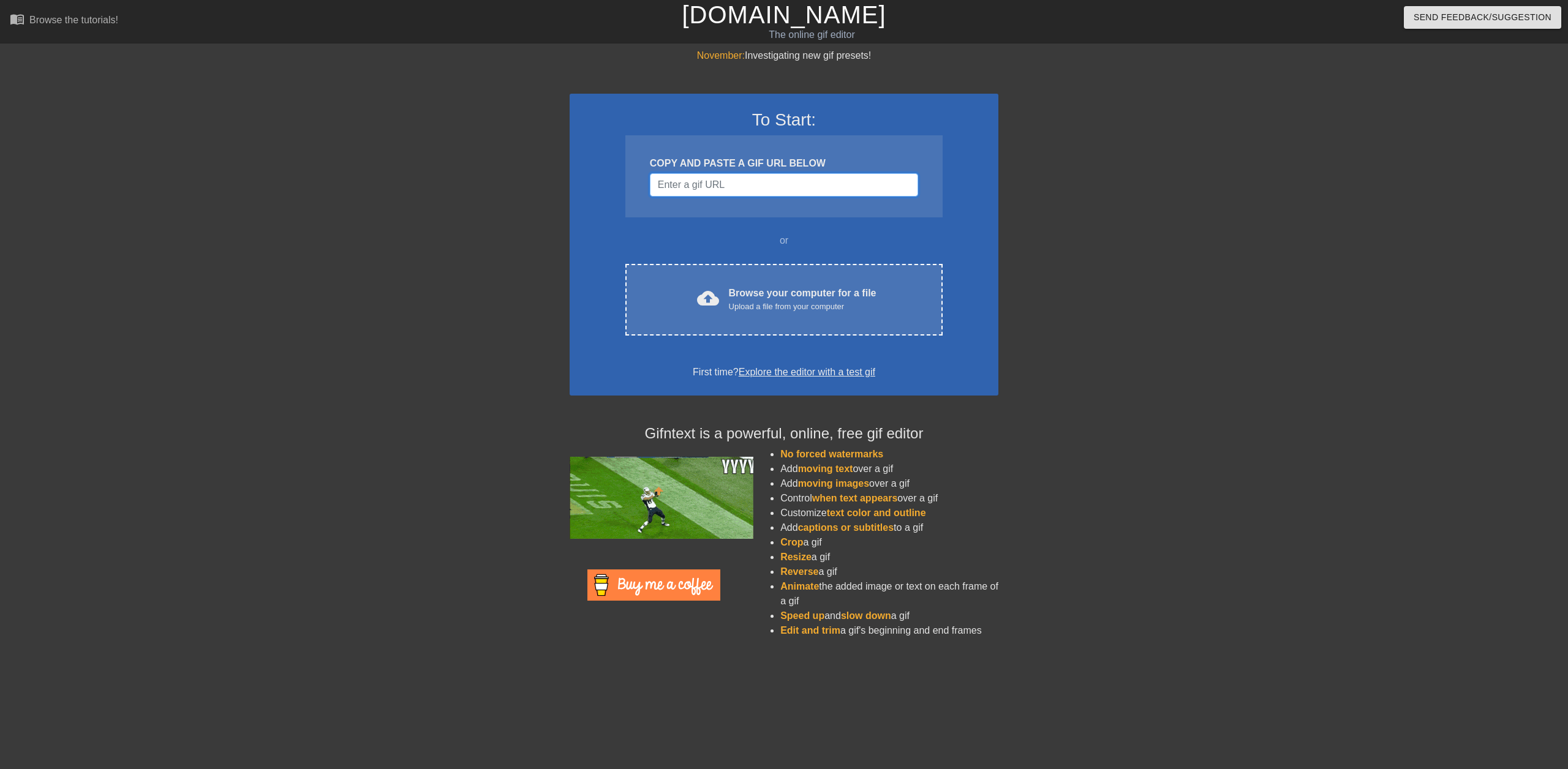
click at [695, 185] on input "Username" at bounding box center [784, 185] width 268 height 23
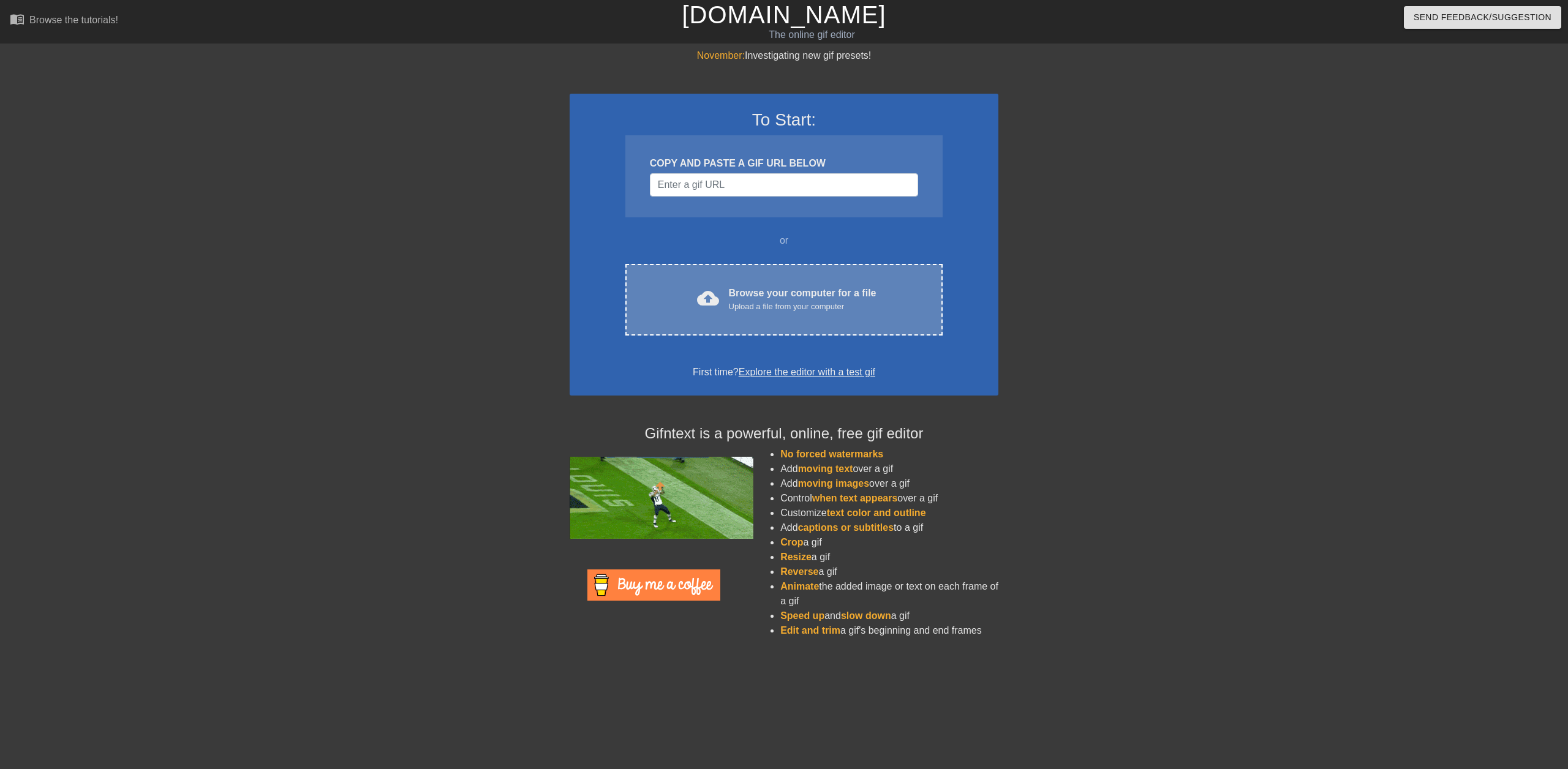
click at [729, 291] on div "cloud_upload Browse your computer for a file Upload a file from your computer" at bounding box center [784, 300] width 266 height 28
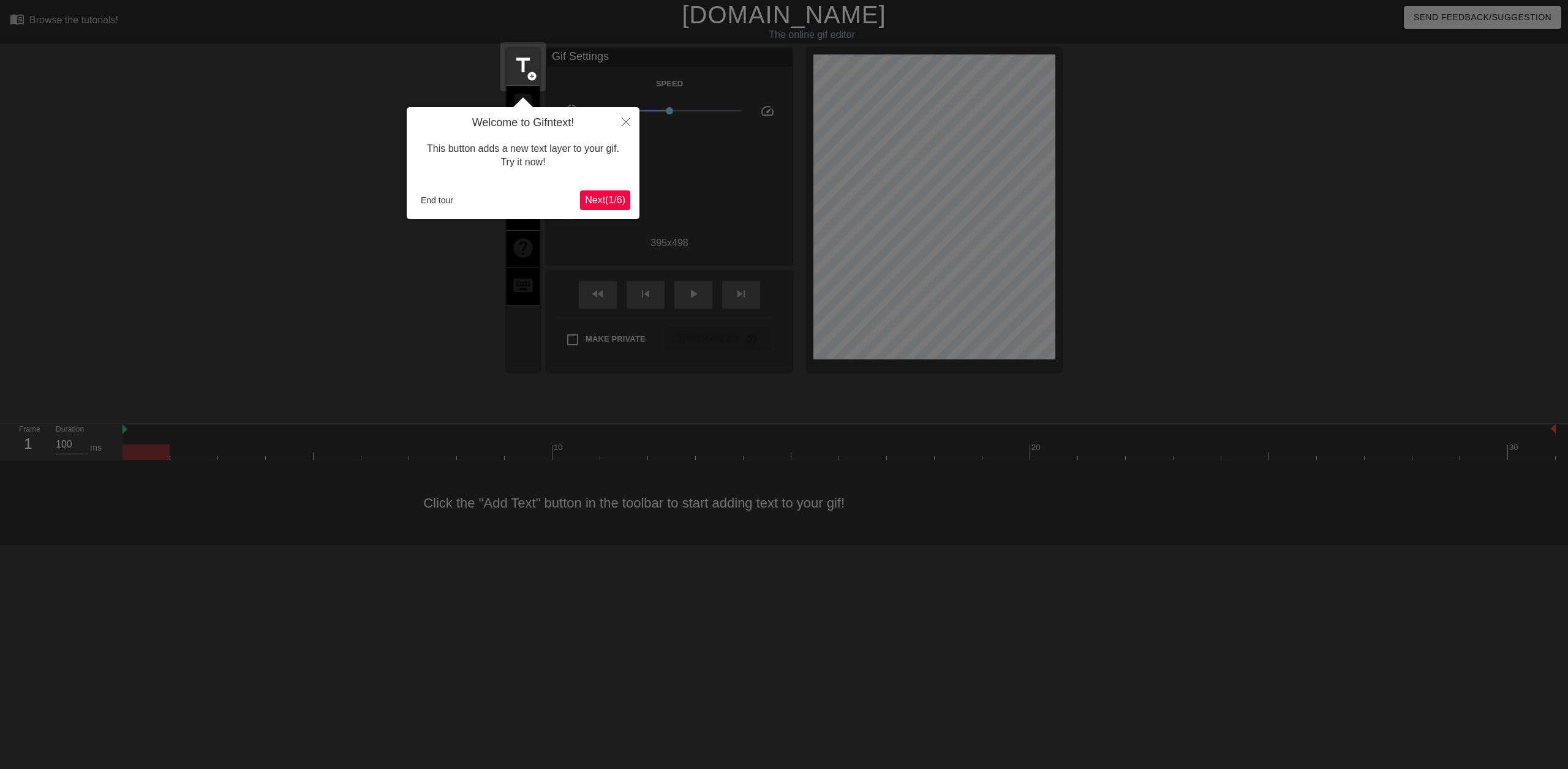
click at [591, 201] on span "Next ( 1 / 6 )" at bounding box center [605, 200] width 41 height 11
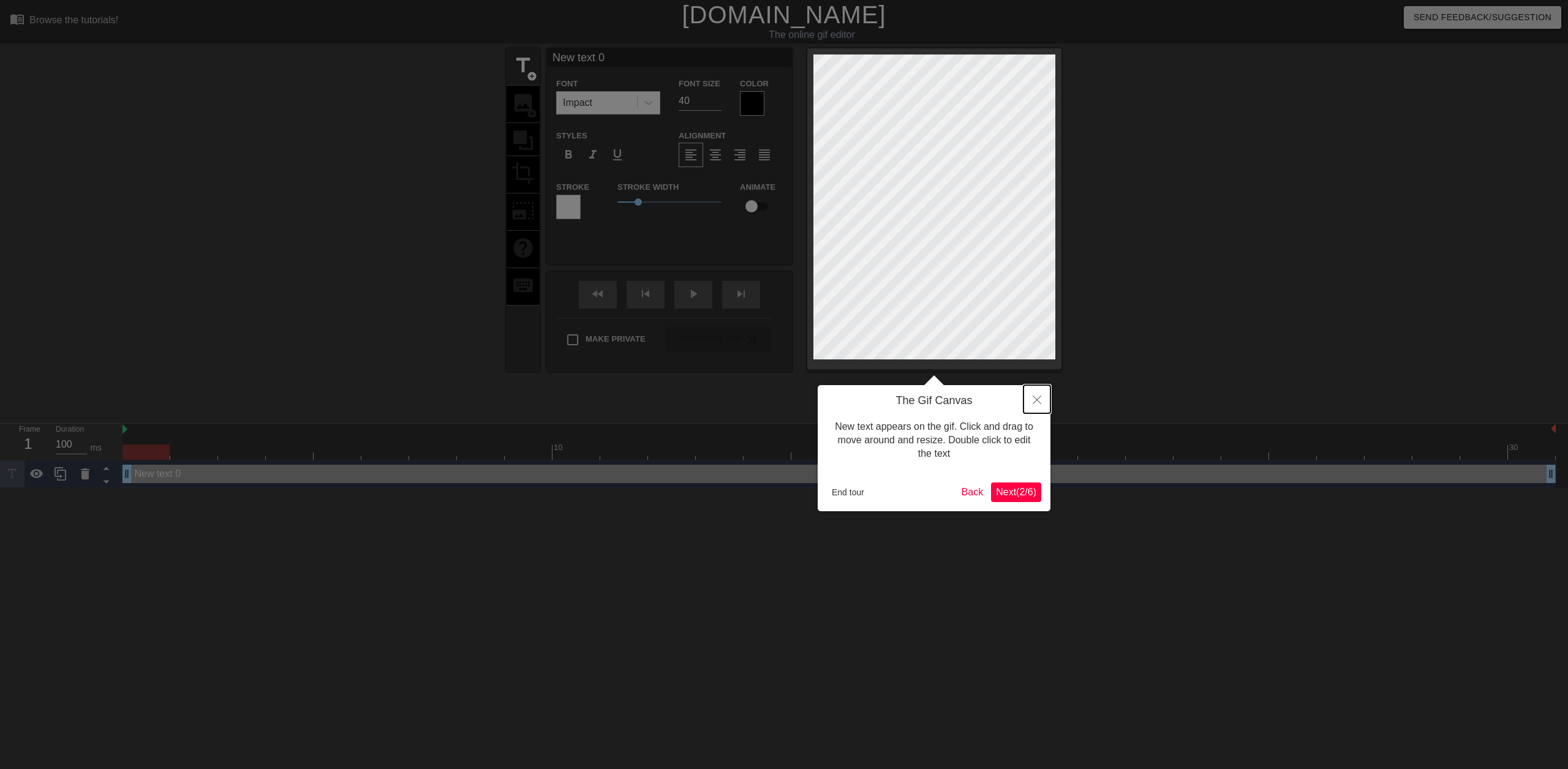
click at [1029, 398] on button "Close" at bounding box center [1037, 399] width 27 height 28
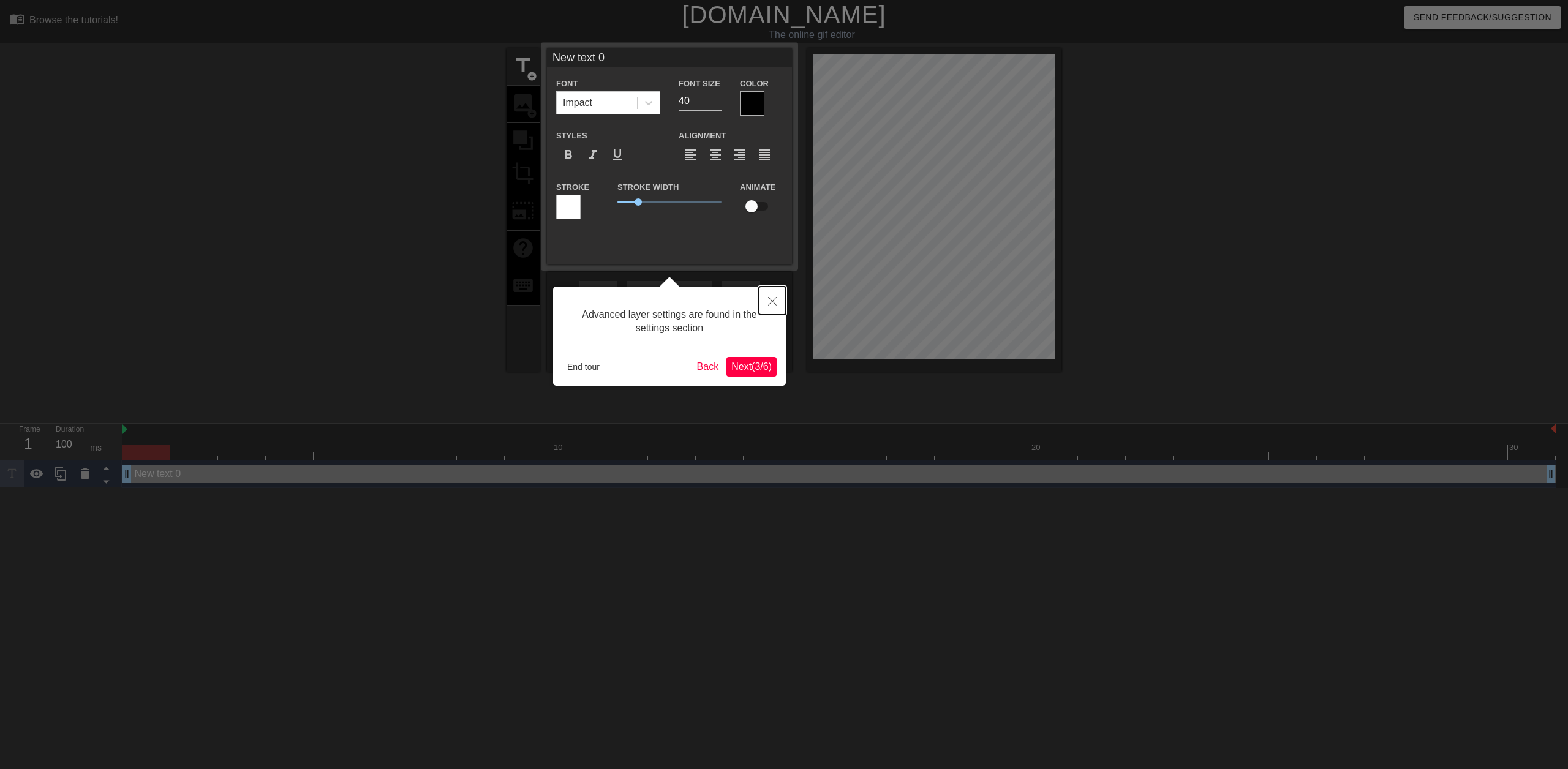
click at [779, 303] on button "Close" at bounding box center [772, 301] width 27 height 28
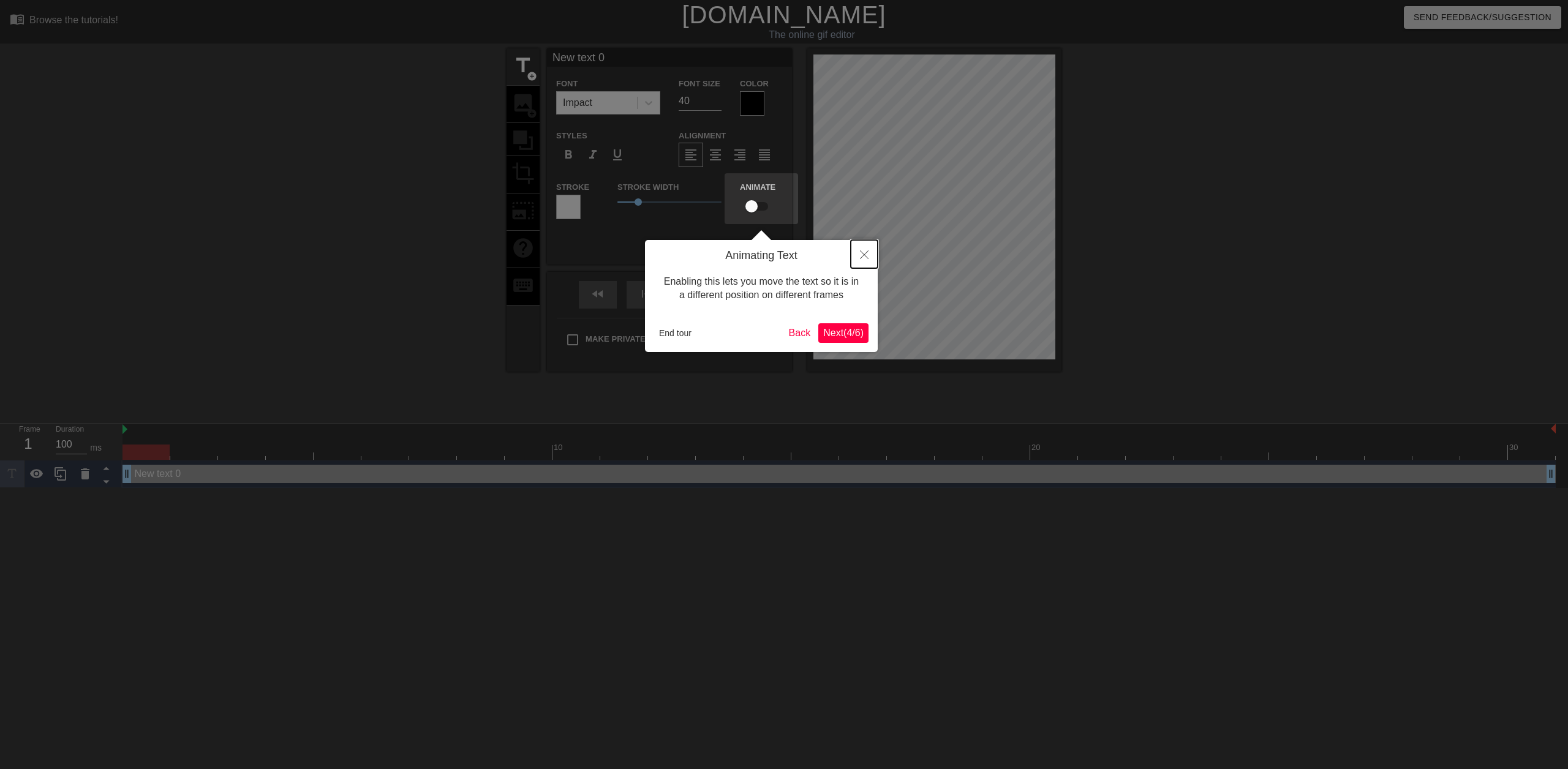
click at [866, 262] on button "Close" at bounding box center [864, 254] width 27 height 28
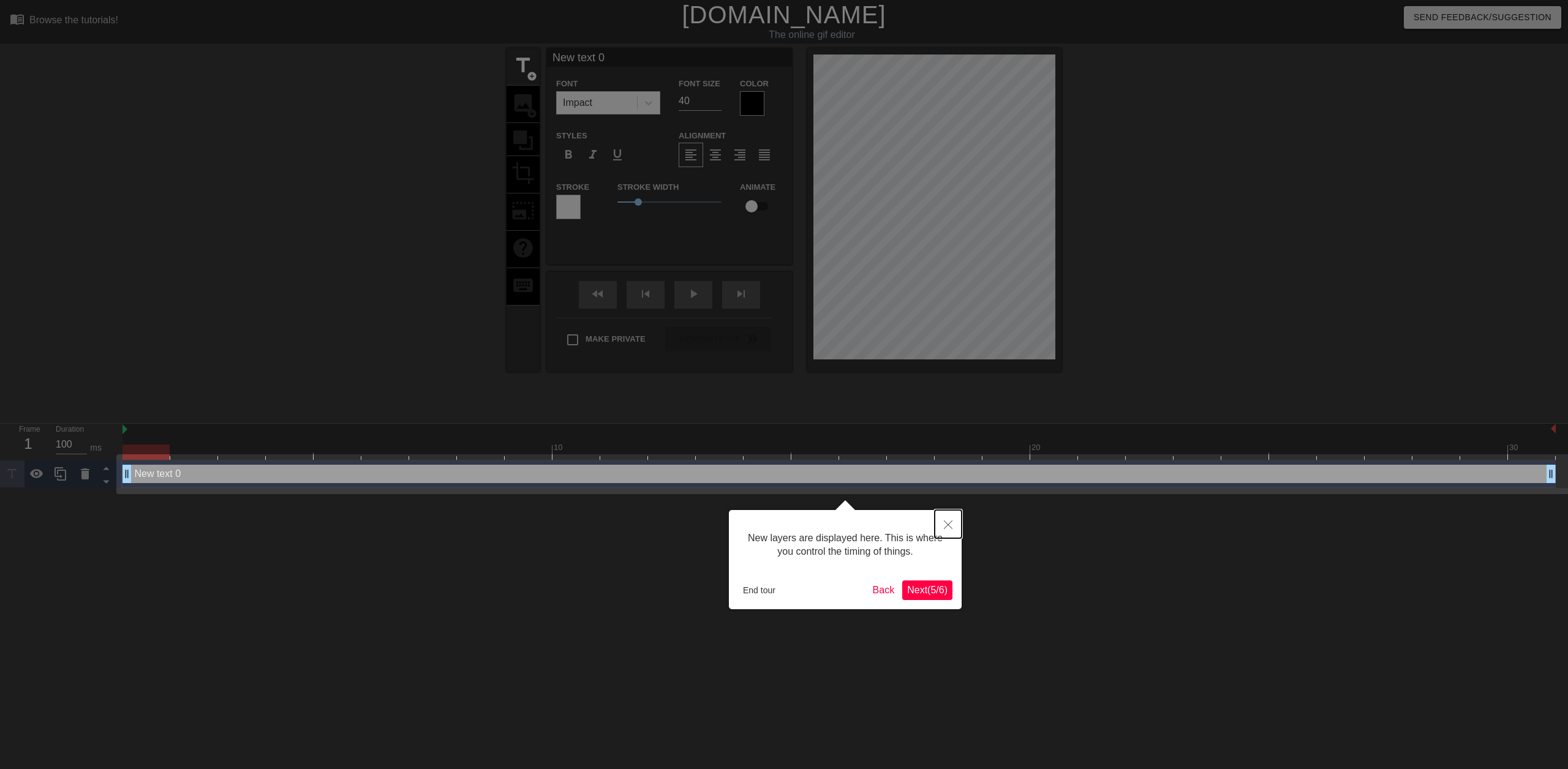
click at [945, 535] on button "Close" at bounding box center [948, 524] width 27 height 28
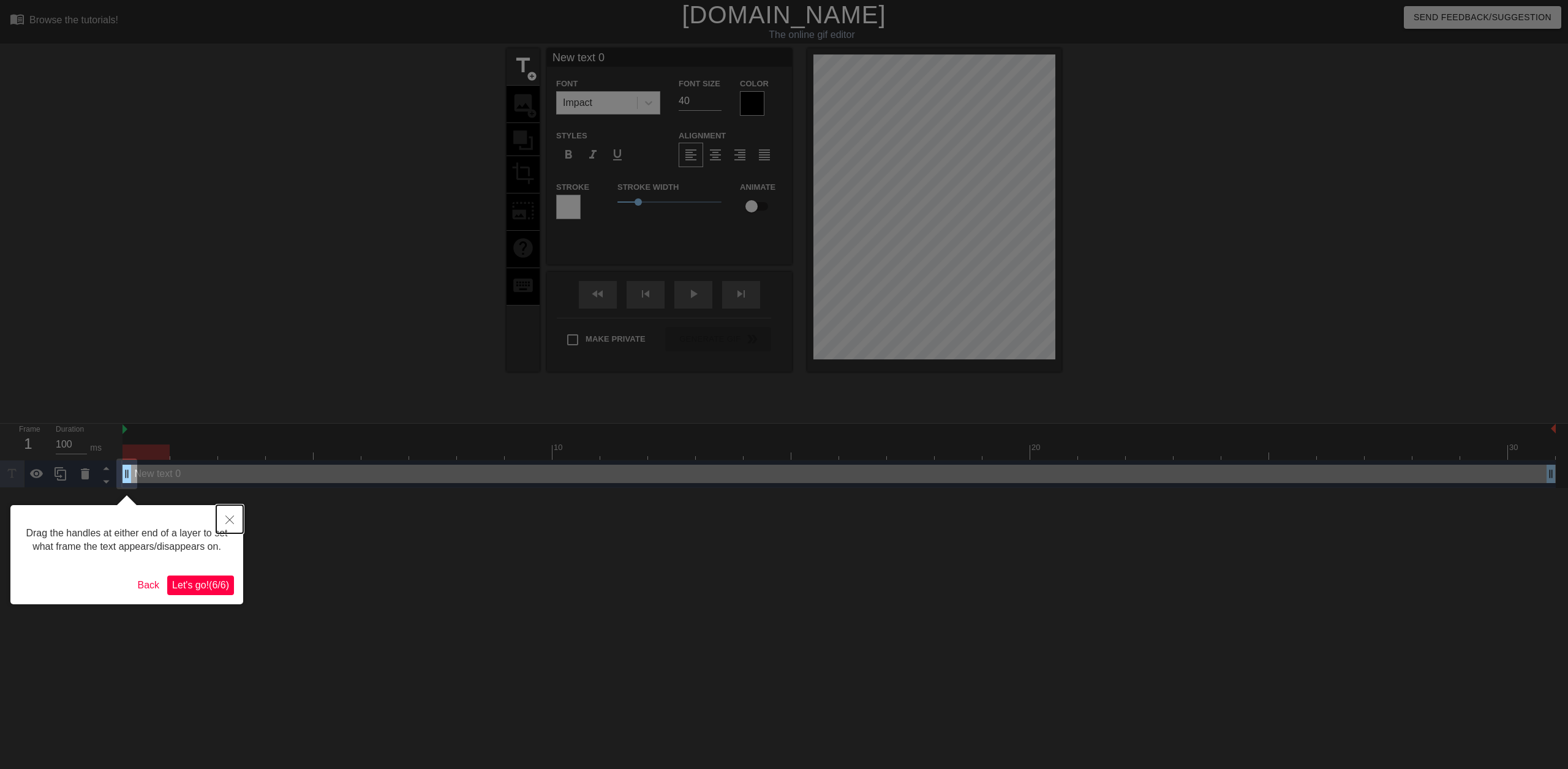
click at [233, 514] on button "Close" at bounding box center [229, 519] width 27 height 28
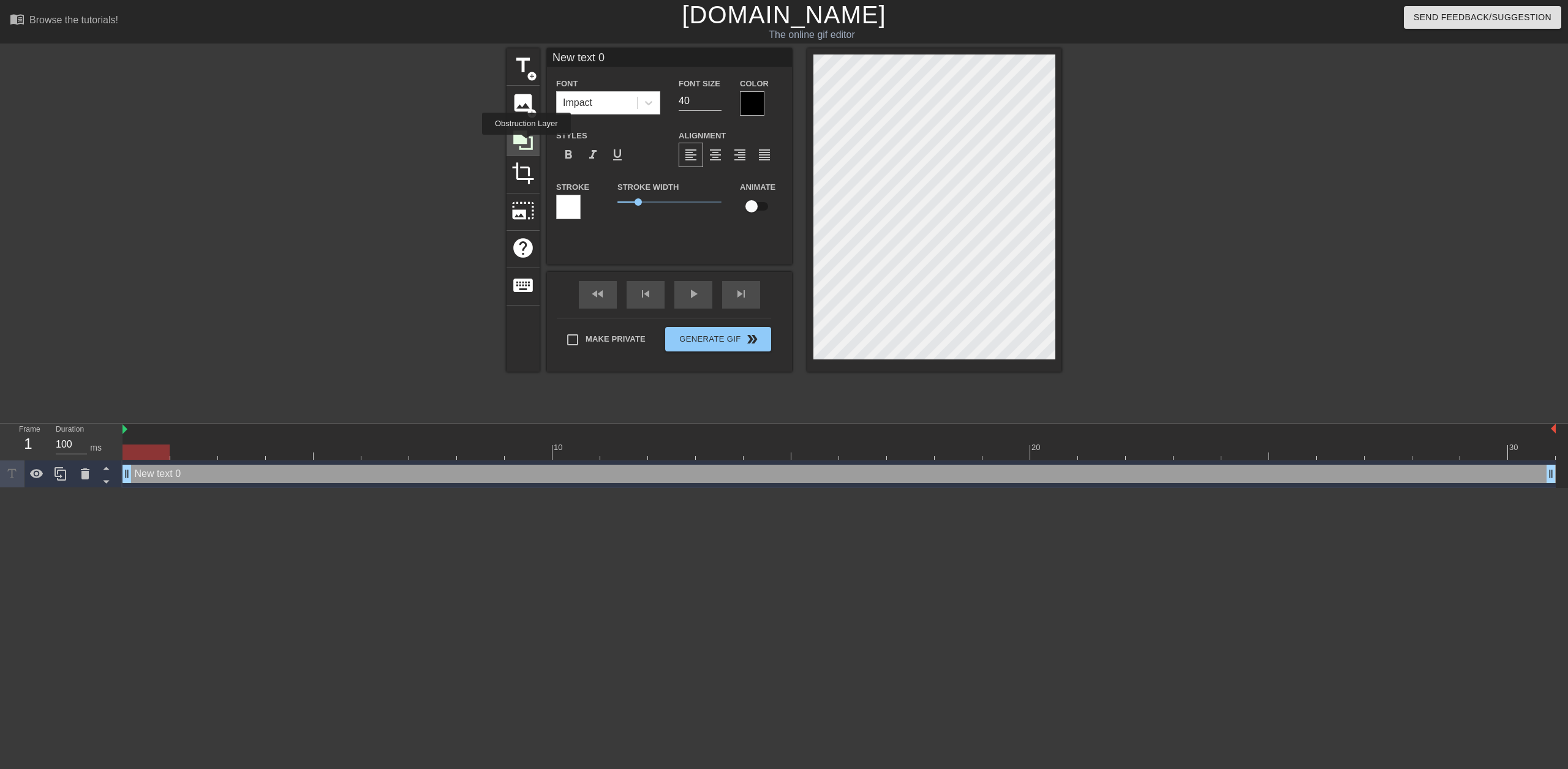
click at [526, 143] on icon at bounding box center [523, 140] width 23 height 23
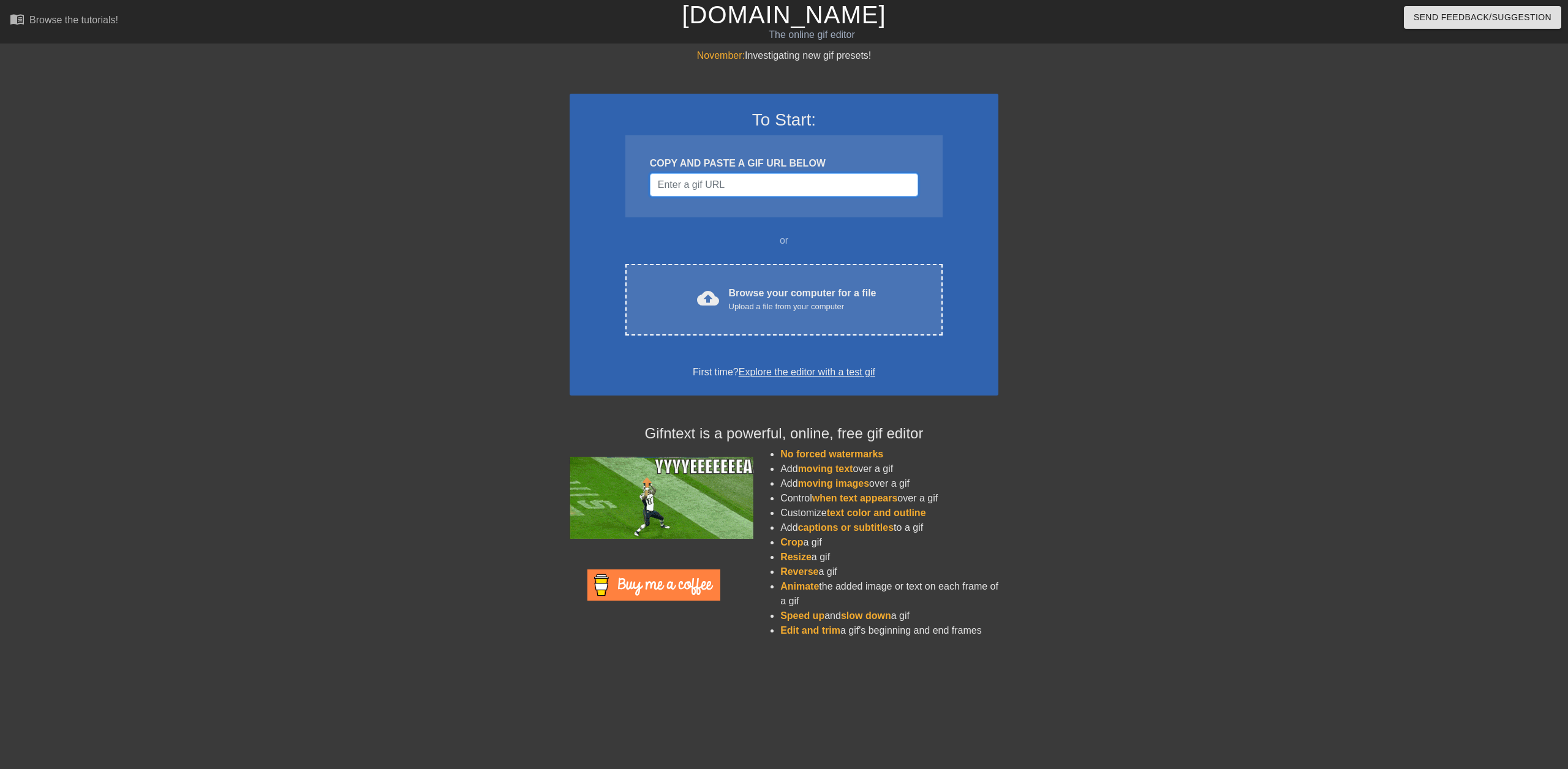
click at [749, 187] on input "Username" at bounding box center [784, 185] width 268 height 23
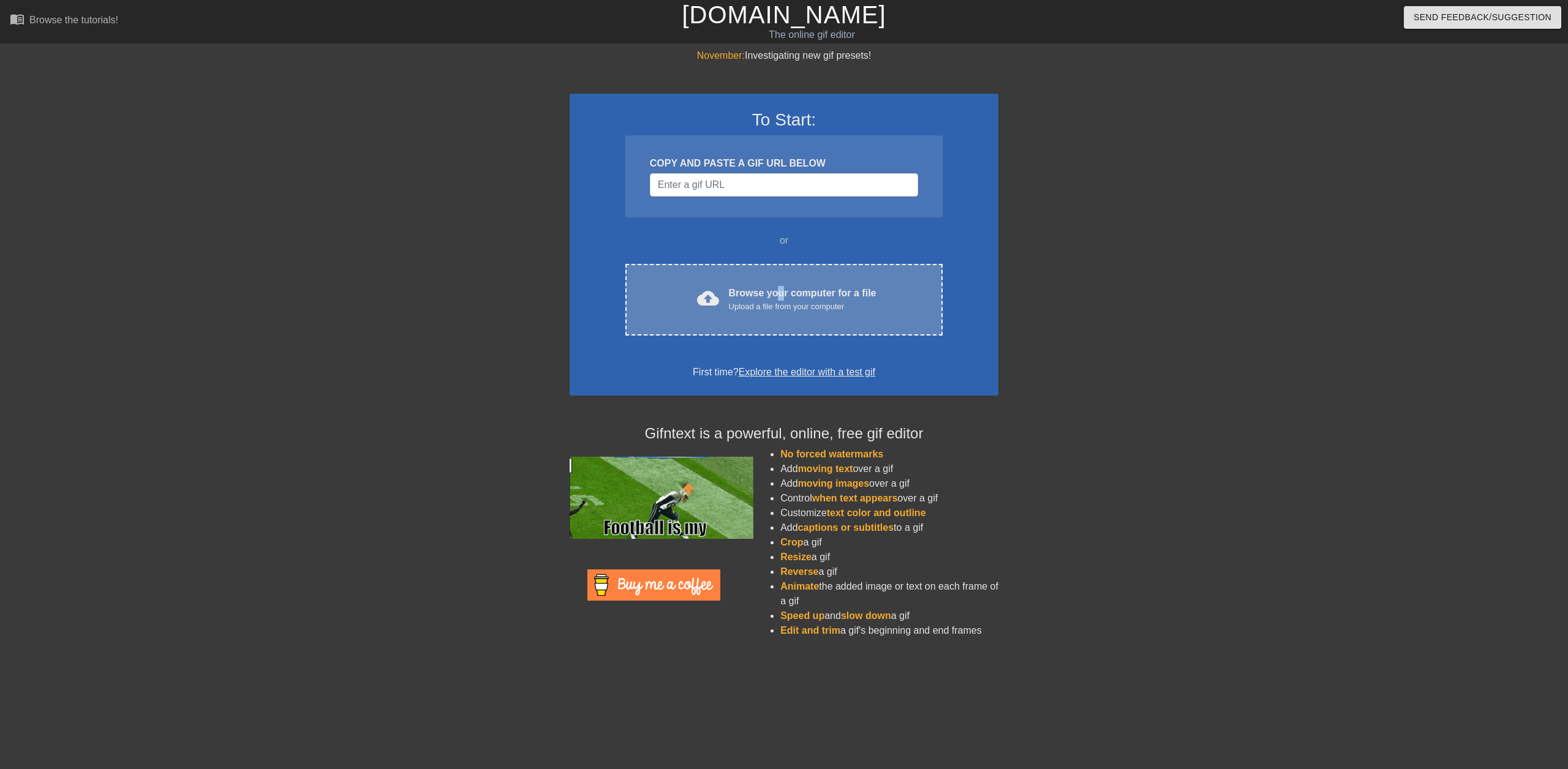
click at [780, 299] on div "Browse your computer for a file Upload a file from your computer" at bounding box center [803, 299] width 148 height 27
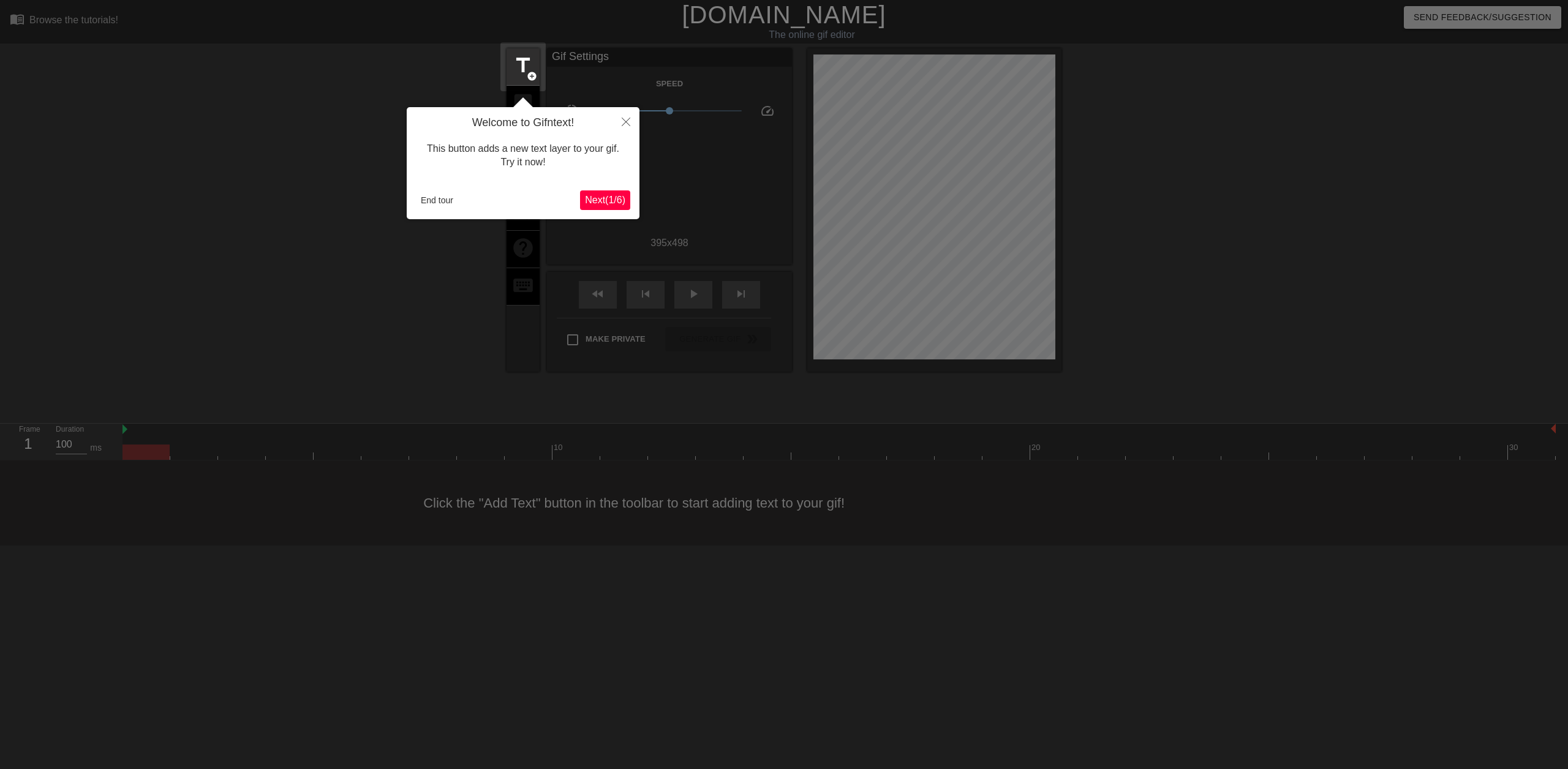
click at [603, 202] on span "Next ( 1 / 6 )" at bounding box center [605, 200] width 41 height 11
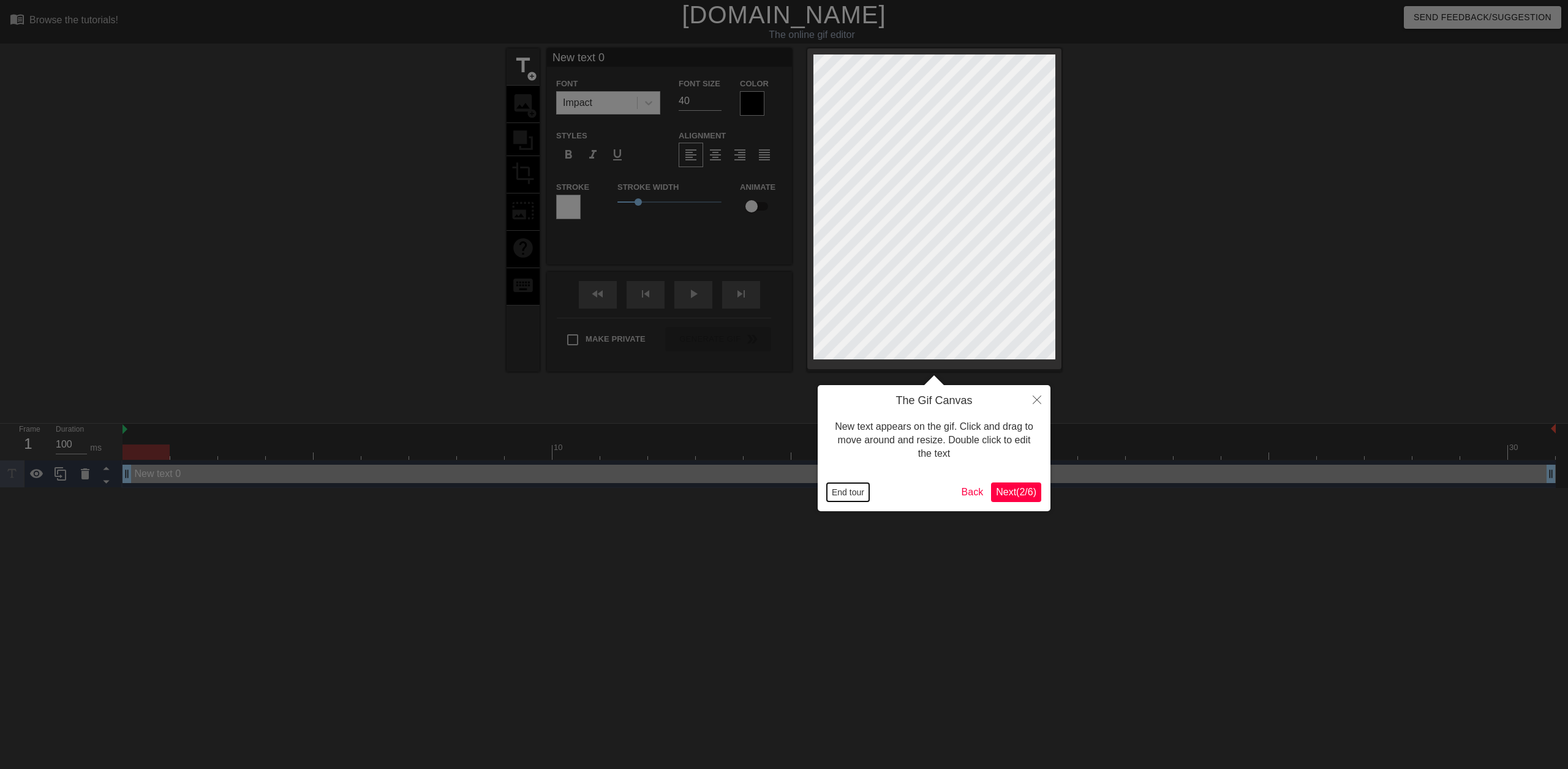
click at [834, 483] on button "End tour" at bounding box center [848, 492] width 42 height 18
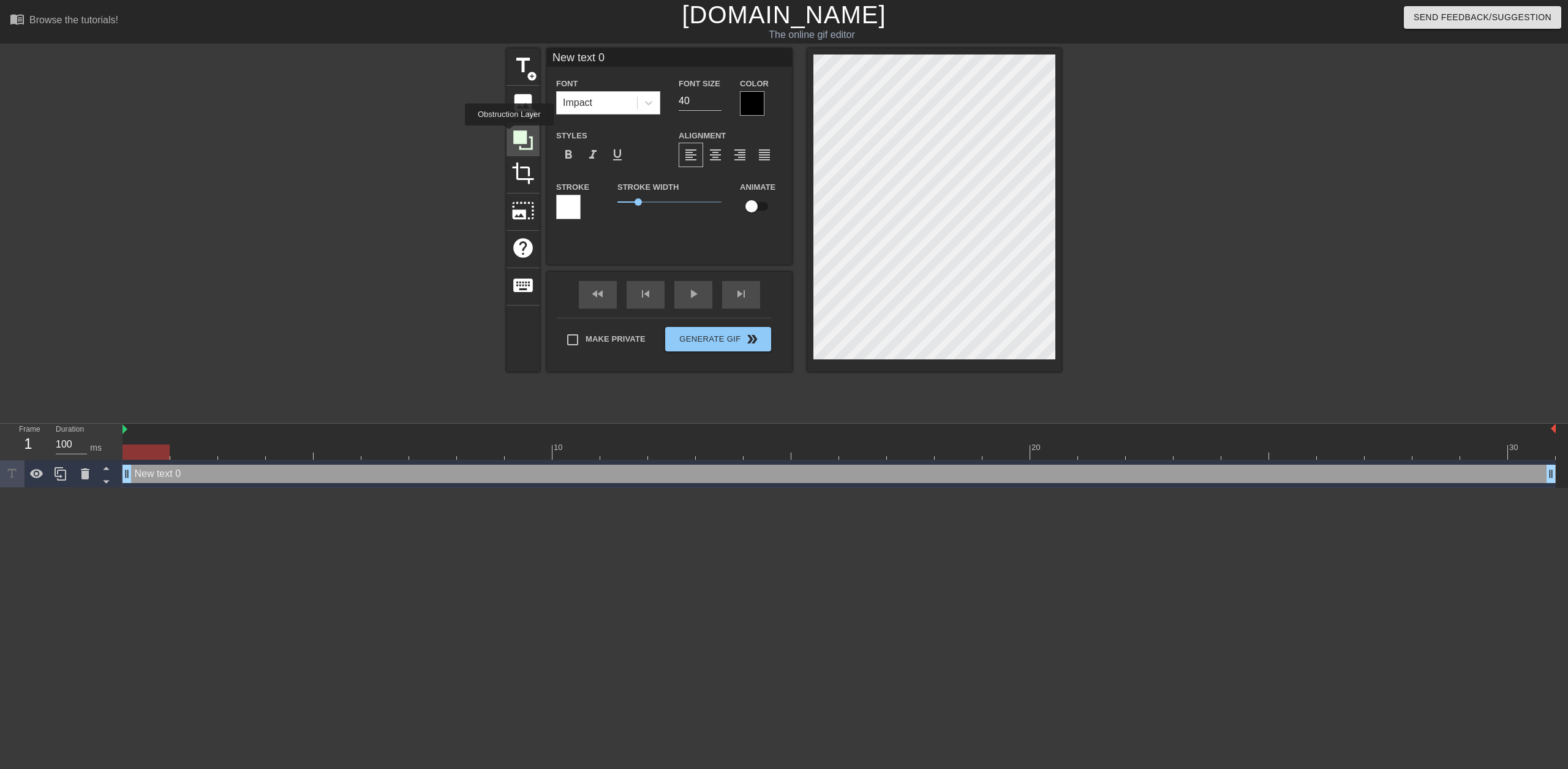
click at [509, 134] on div at bounding box center [523, 140] width 33 height 33
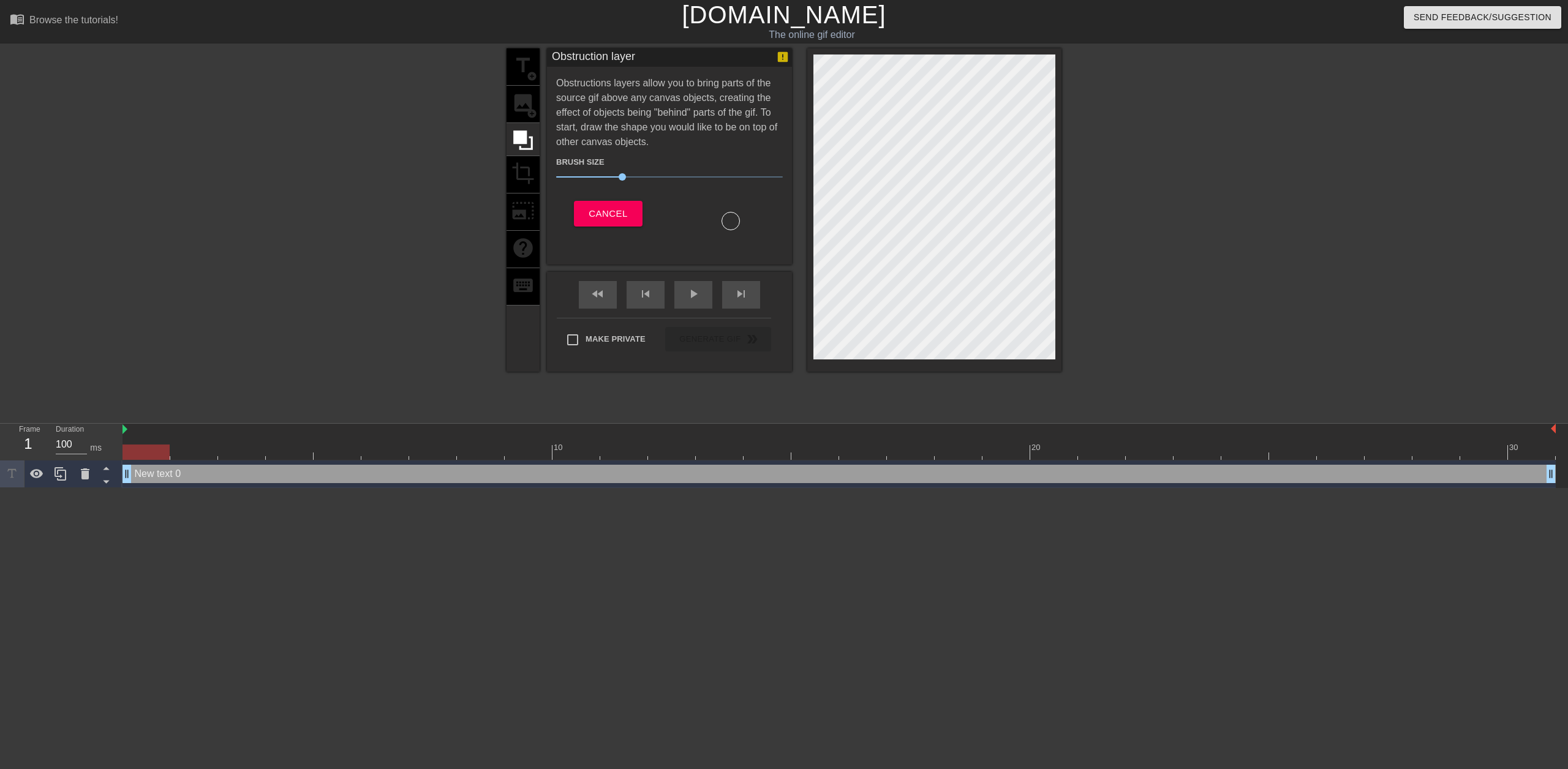
click at [522, 172] on div "title add_circle image add_circle crop photo_size_select_large help keyboard" at bounding box center [523, 210] width 33 height 323
click at [628, 220] on button "Cancel" at bounding box center [608, 214] width 68 height 26
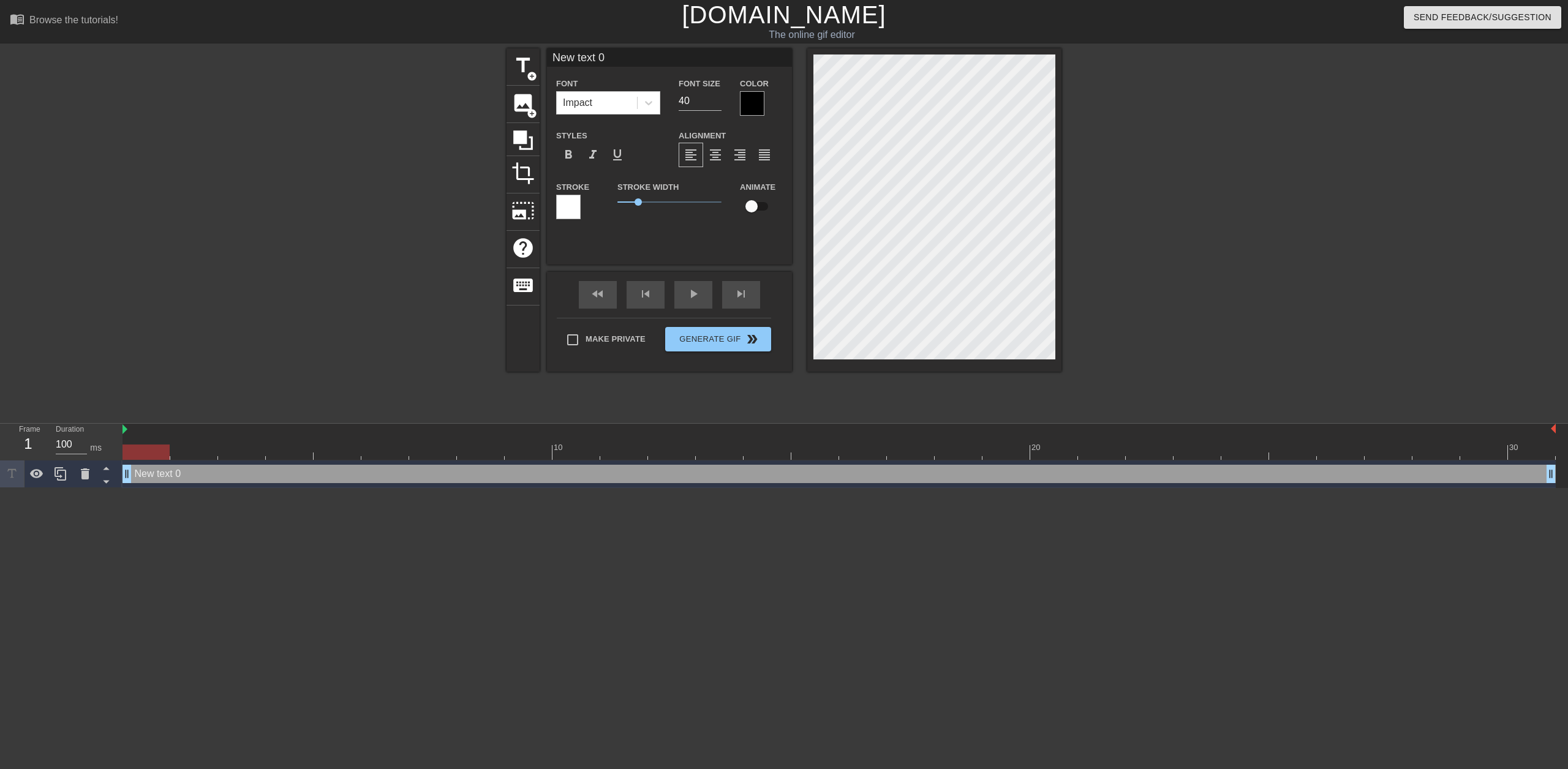
click at [579, 204] on div at bounding box center [568, 207] width 24 height 24
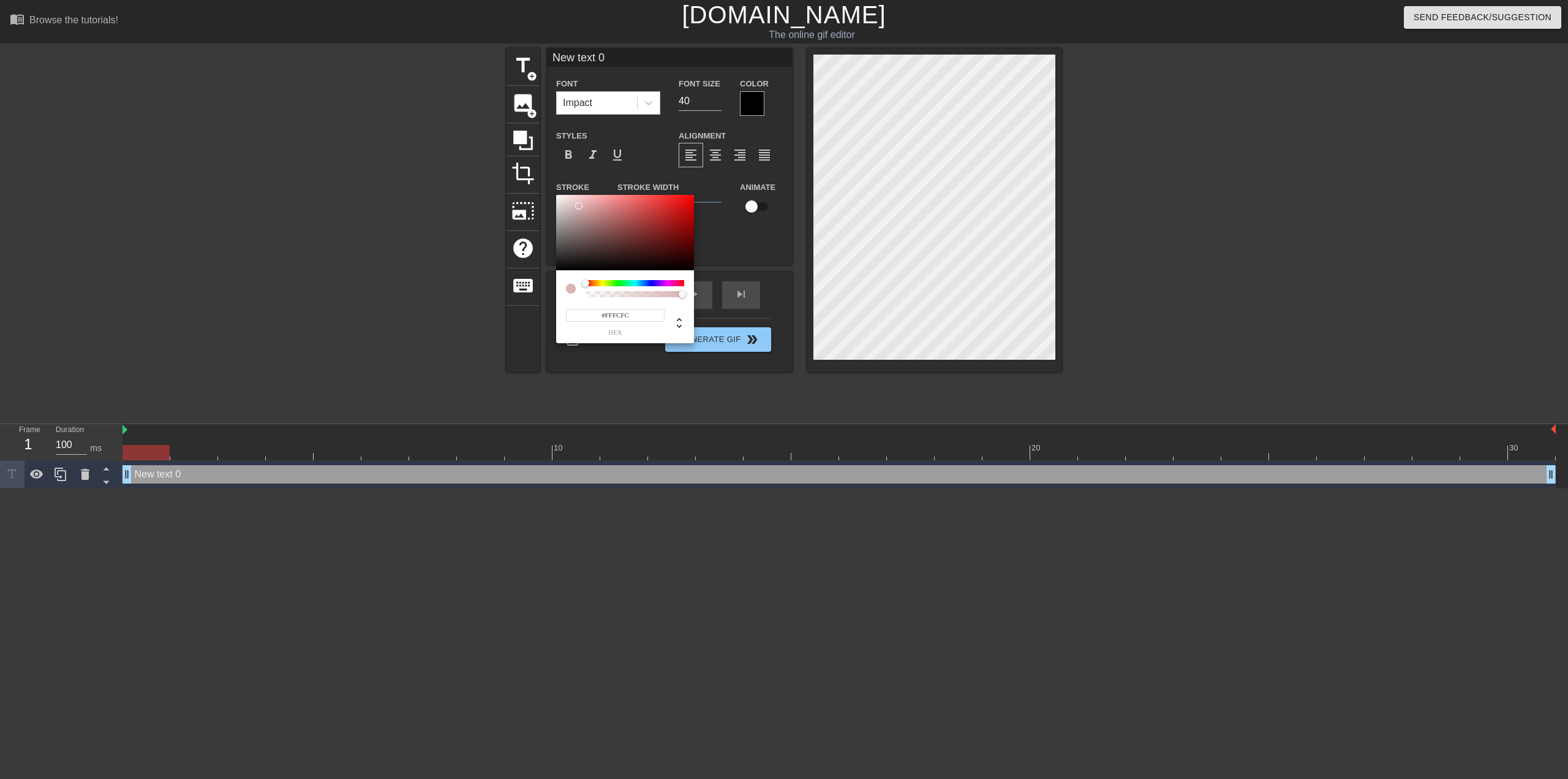
type input "#FFFFFF"
drag, startPoint x: 579, startPoint y: 206, endPoint x: 530, endPoint y: 175, distance: 58.0
click at [530, 175] on div "#FFFFFF hex" at bounding box center [784, 389] width 1568 height 779
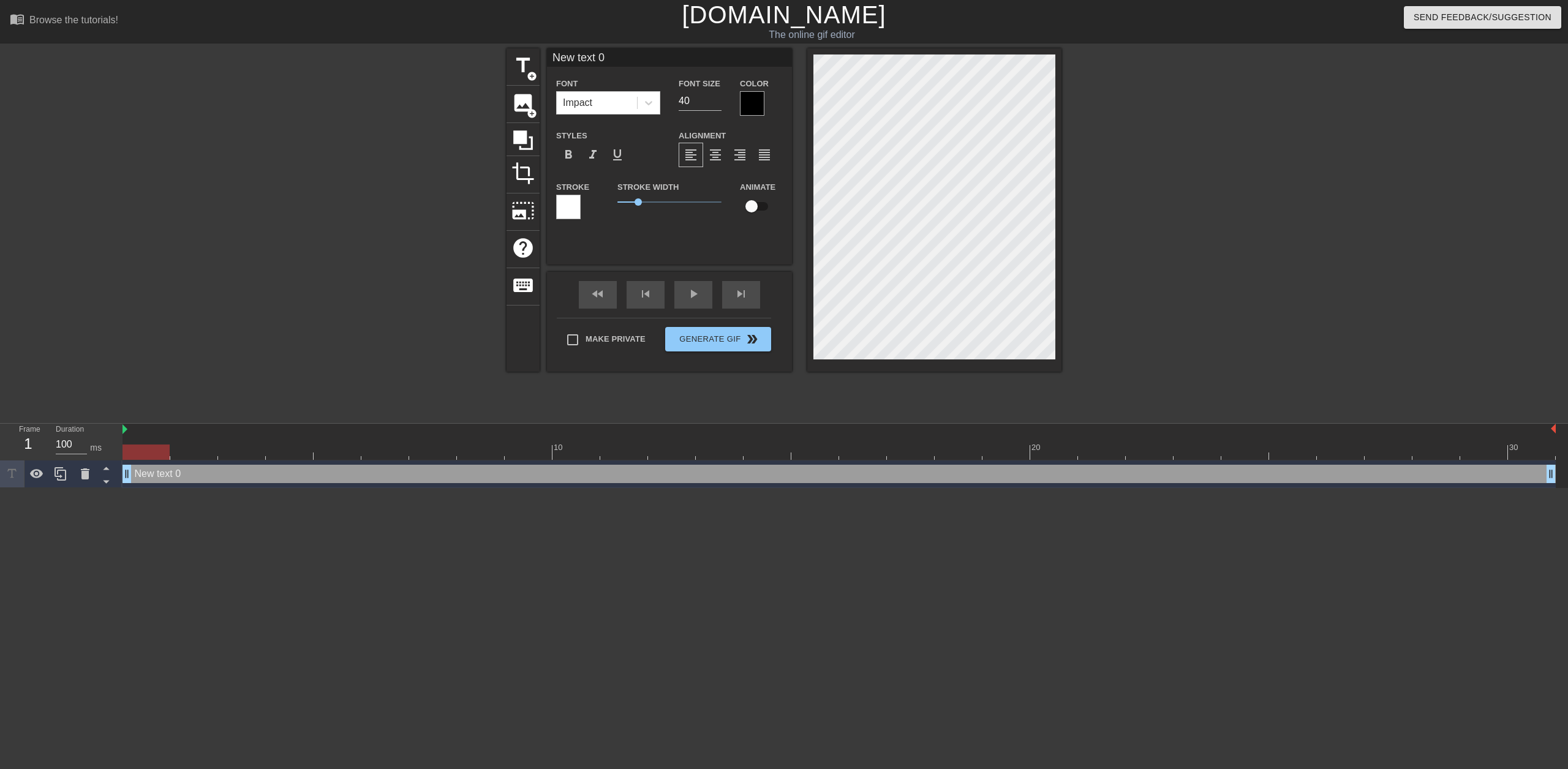
drag, startPoint x: 665, startPoint y: 194, endPoint x: 673, endPoint y: 197, distance: 8.5
click at [673, 197] on div "Stroke Width 1" at bounding box center [670, 205] width 123 height 51
drag, startPoint x: 648, startPoint y: 200, endPoint x: 574, endPoint y: 200, distance: 74.0
click at [589, 200] on div "Stroke Stroke Width 0 Animate" at bounding box center [669, 205] width 245 height 51
click at [571, 200] on div at bounding box center [568, 207] width 24 height 24
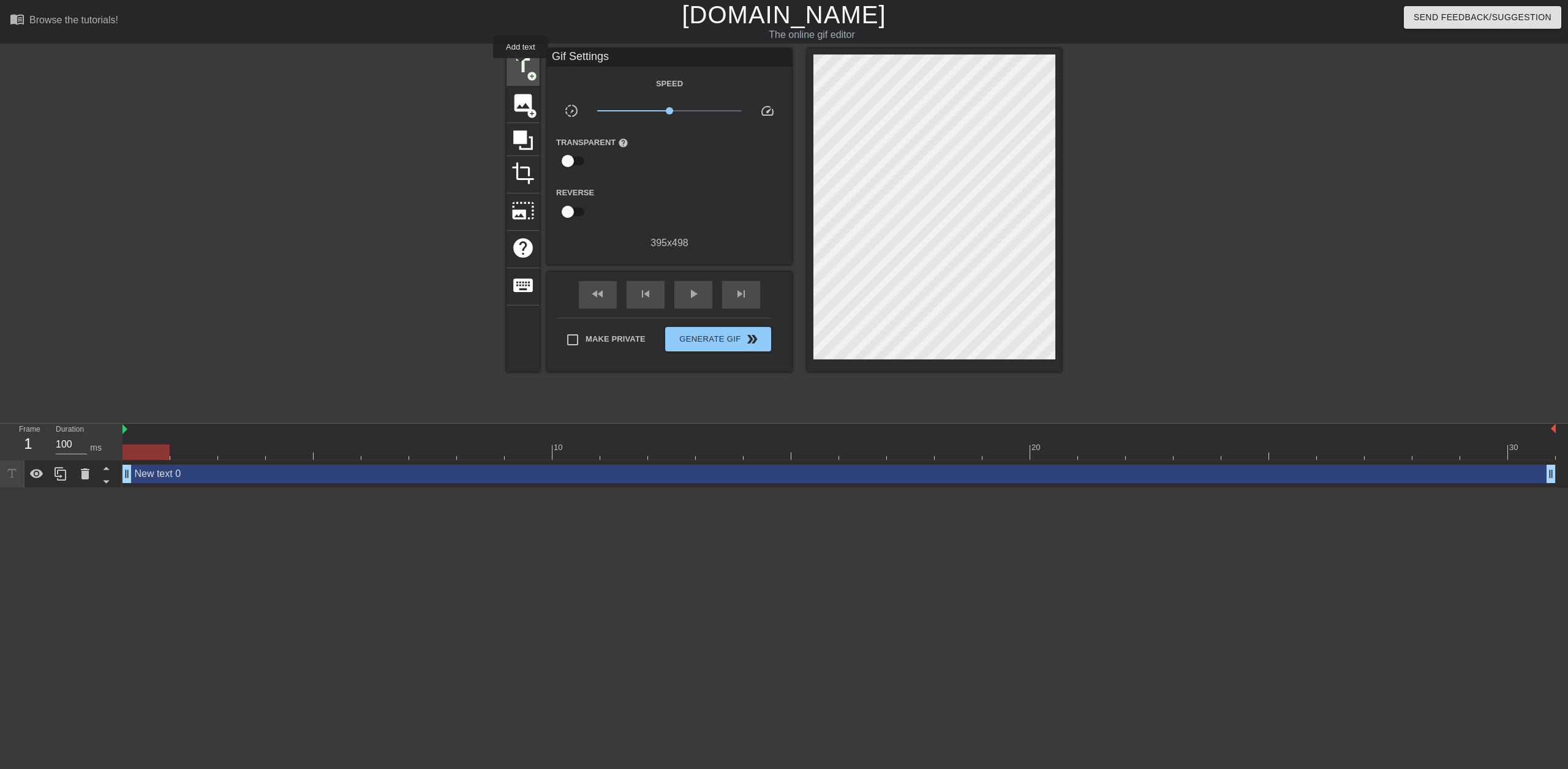
click at [521, 67] on span "title" at bounding box center [523, 65] width 23 height 23
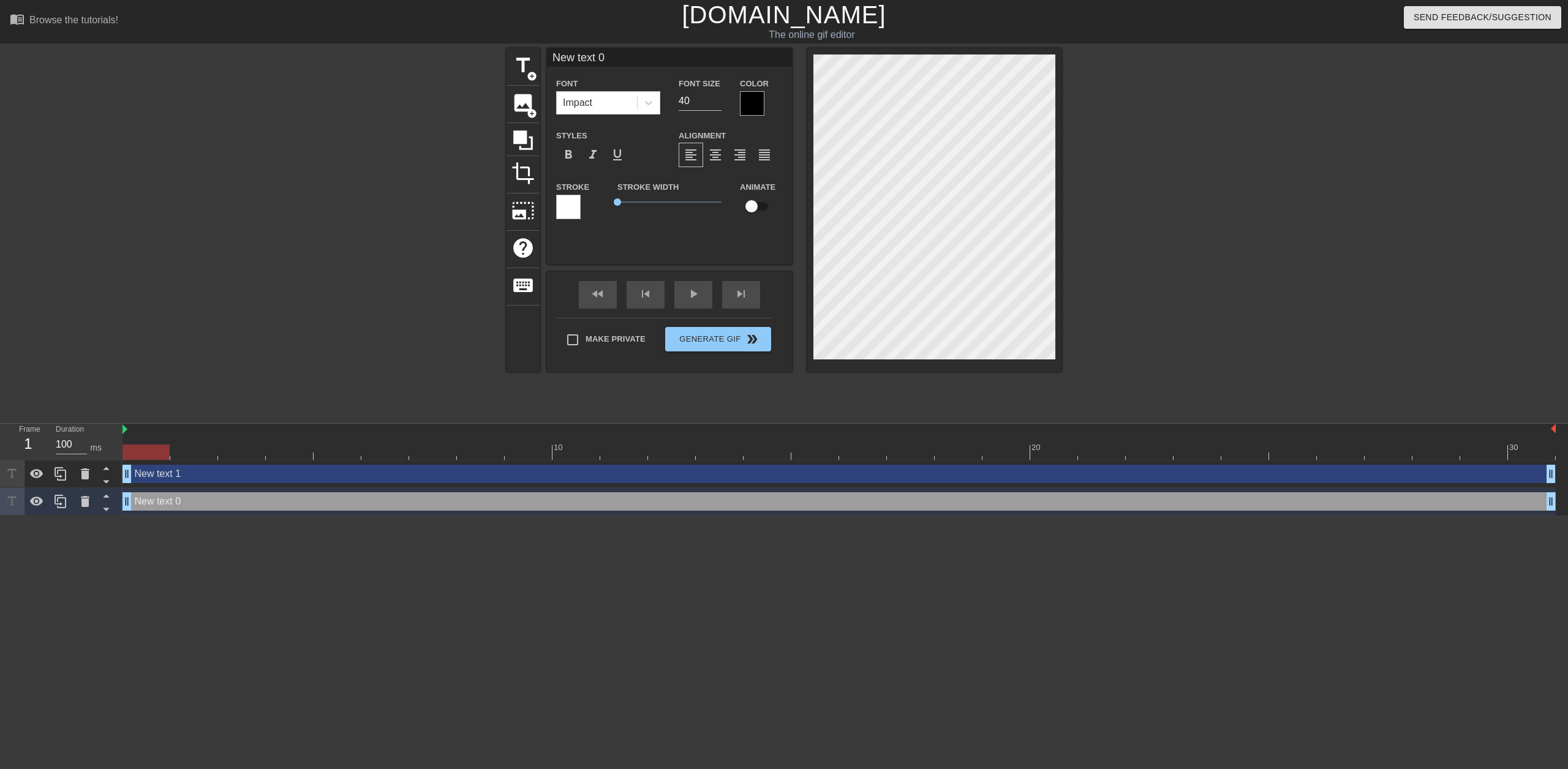
scroll to position [2, 3]
type input "F"
type textarea "F"
type input "Fa"
type textarea "Fa"
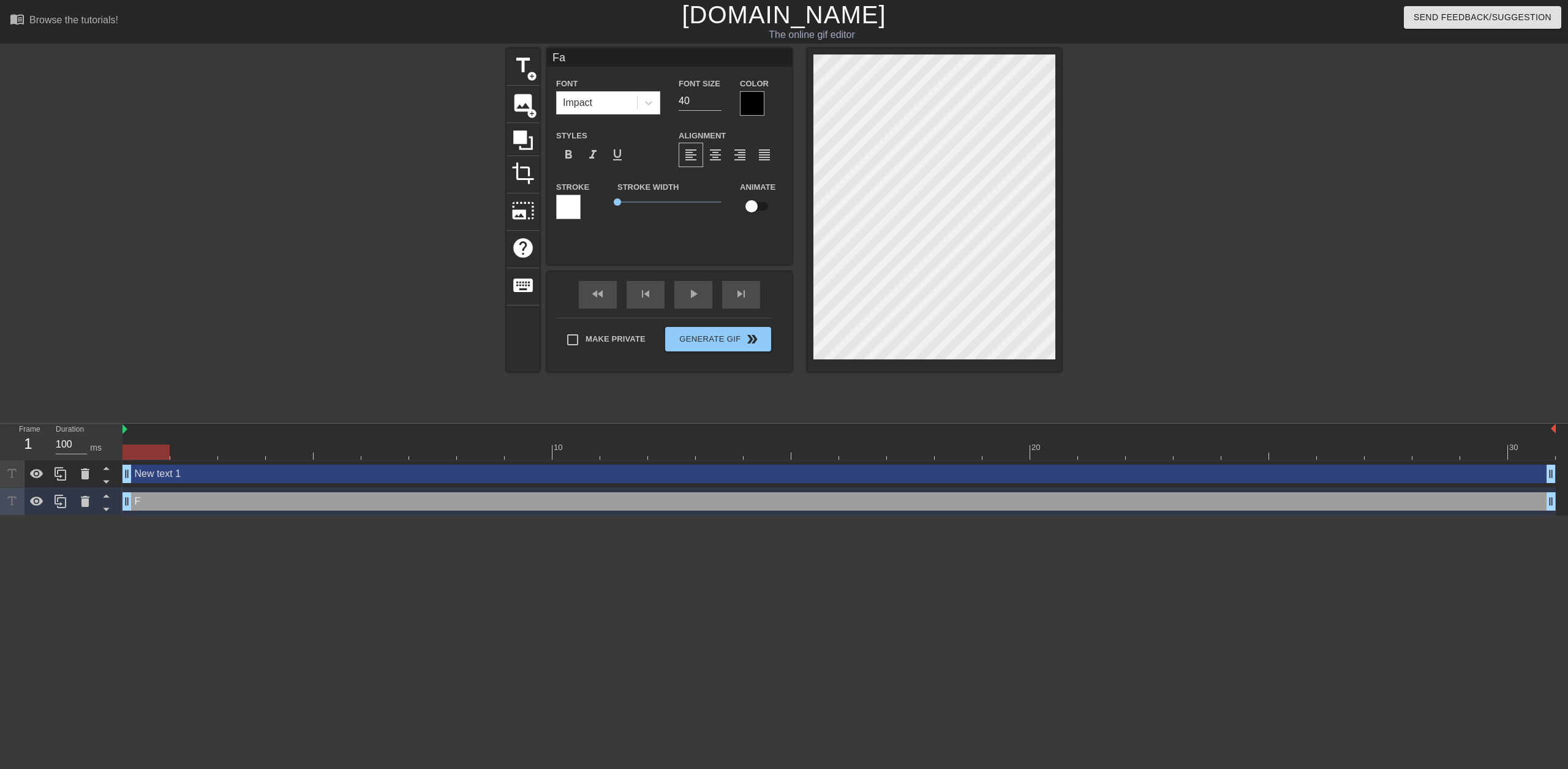
type input "Fac"
type textarea "Fac"
type input "Fact"
type textarea "Fact"
type input "Facti"
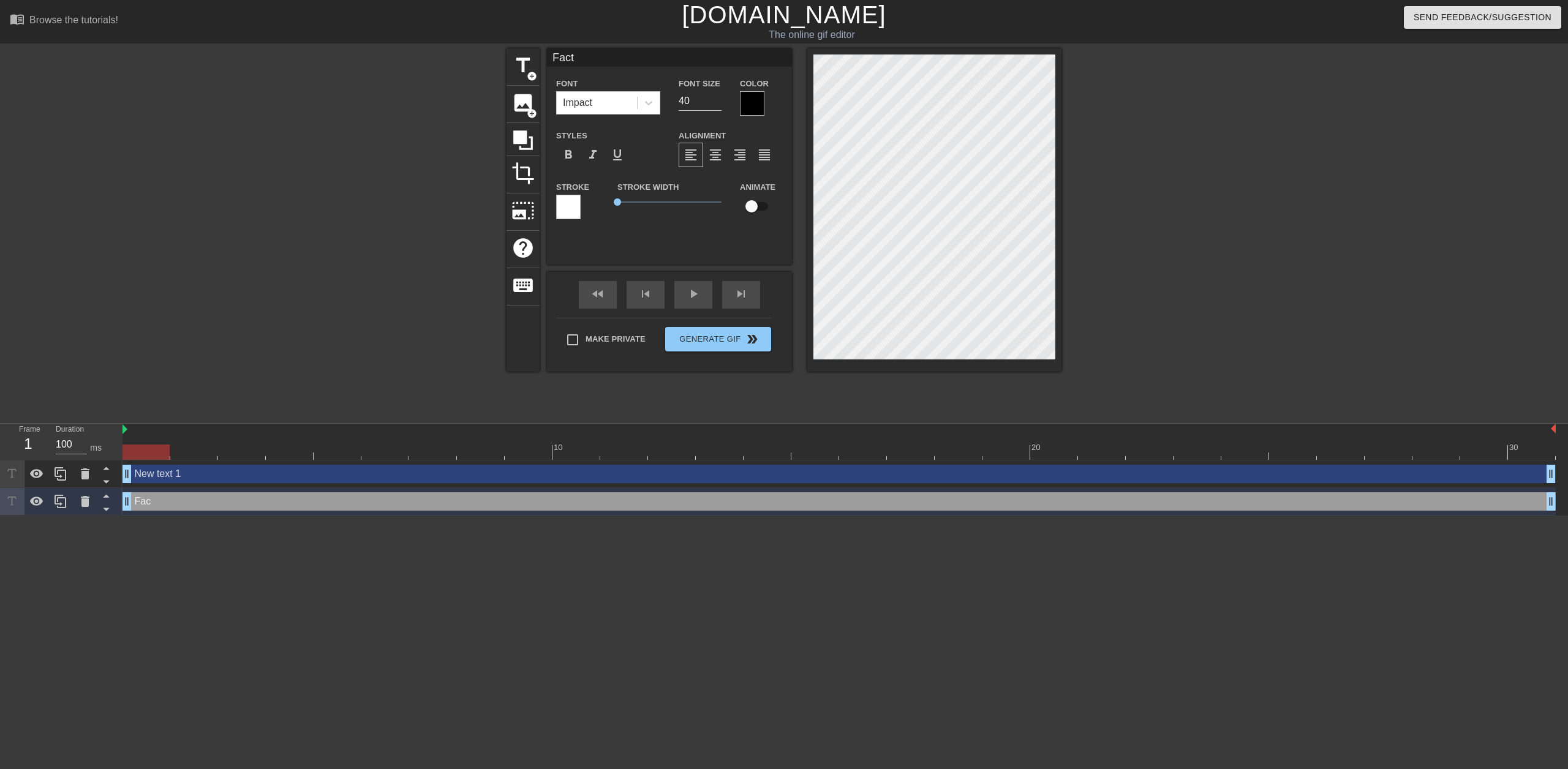
type textarea "Facti"
type input "Factio"
type textarea "Factio"
type input "Faction"
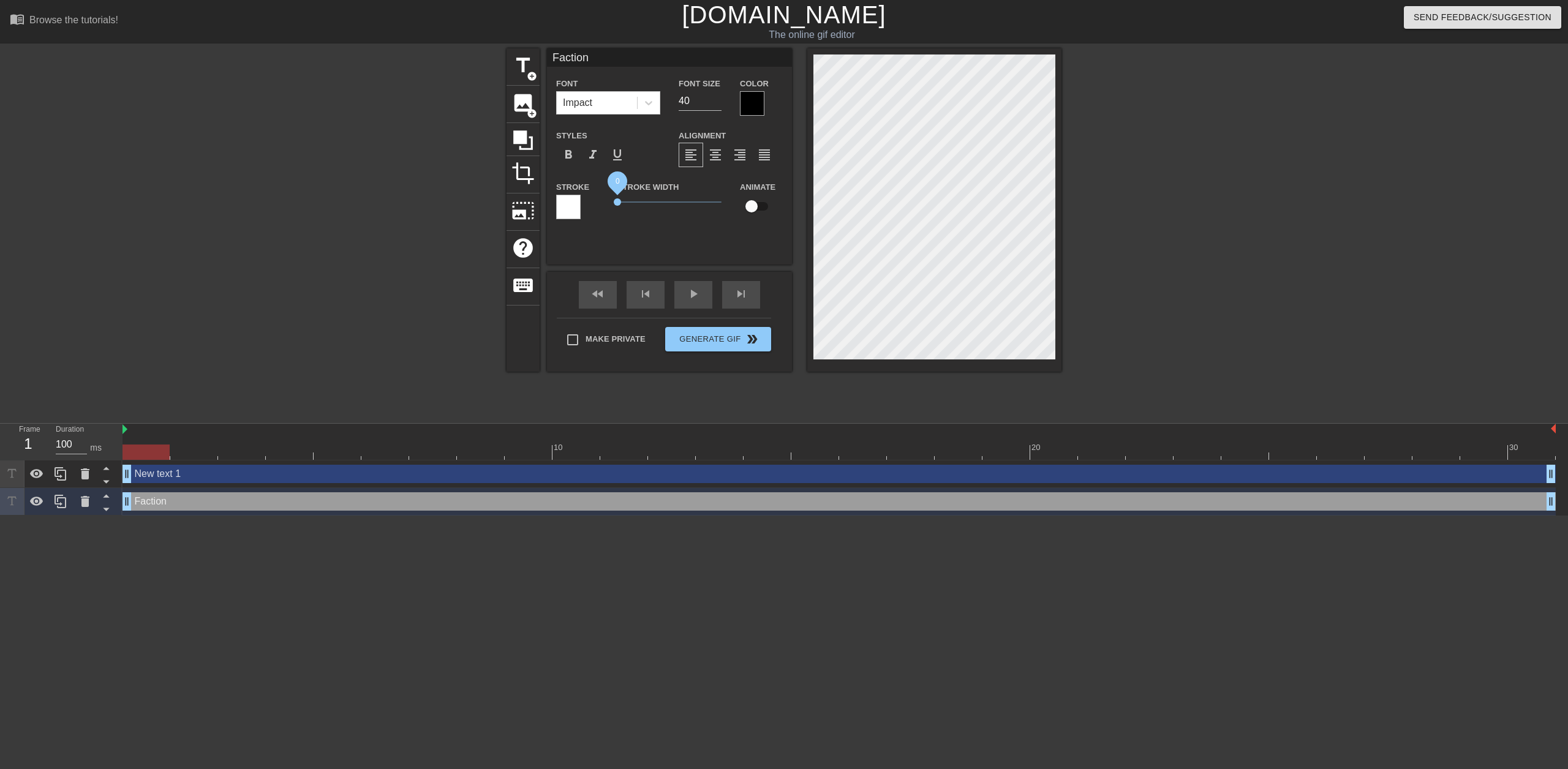
type textarea "Faction"
drag, startPoint x: 620, startPoint y: 202, endPoint x: 598, endPoint y: 202, distance: 22.0
click at [600, 202] on div "Stroke Stroke Width 0.55 Animate" at bounding box center [669, 205] width 245 height 51
click at [573, 202] on div at bounding box center [568, 207] width 24 height 24
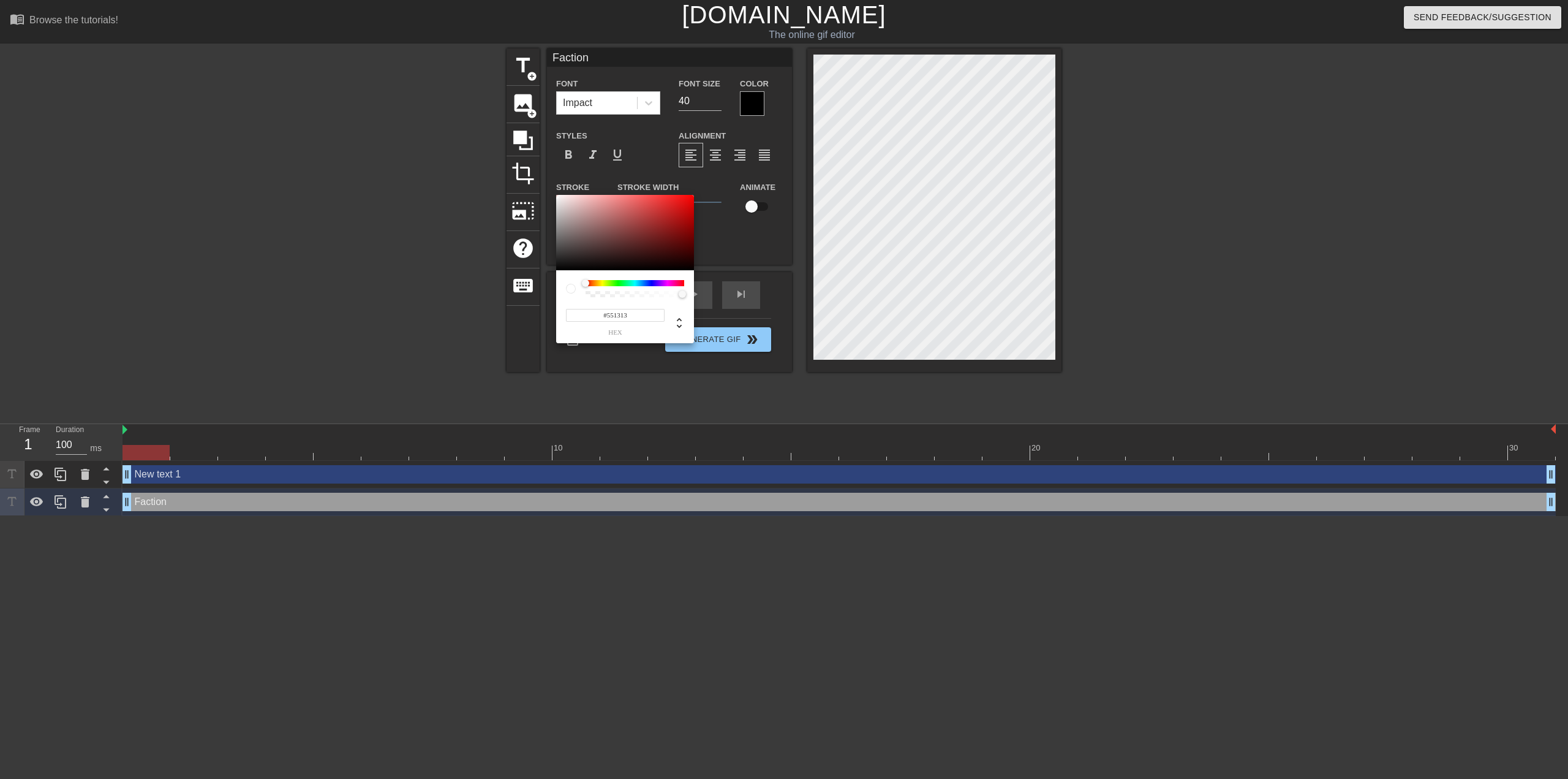
type input "#000000"
drag, startPoint x: 627, startPoint y: 225, endPoint x: 779, endPoint y: 305, distance: 171.8
click at [787, 308] on div "#000000 hex" at bounding box center [784, 389] width 1568 height 779
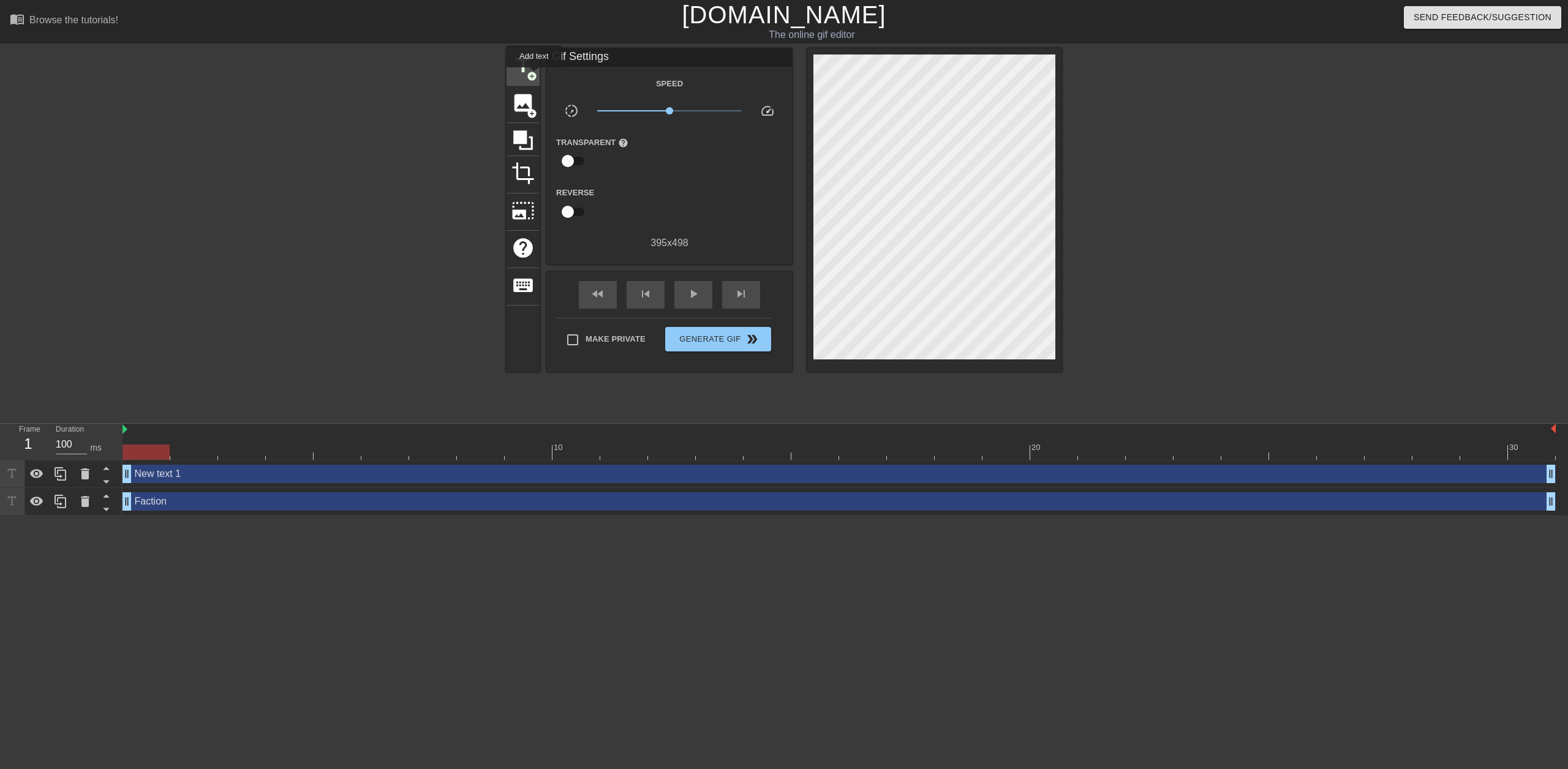
click at [530, 67] on span "title" at bounding box center [523, 65] width 23 height 23
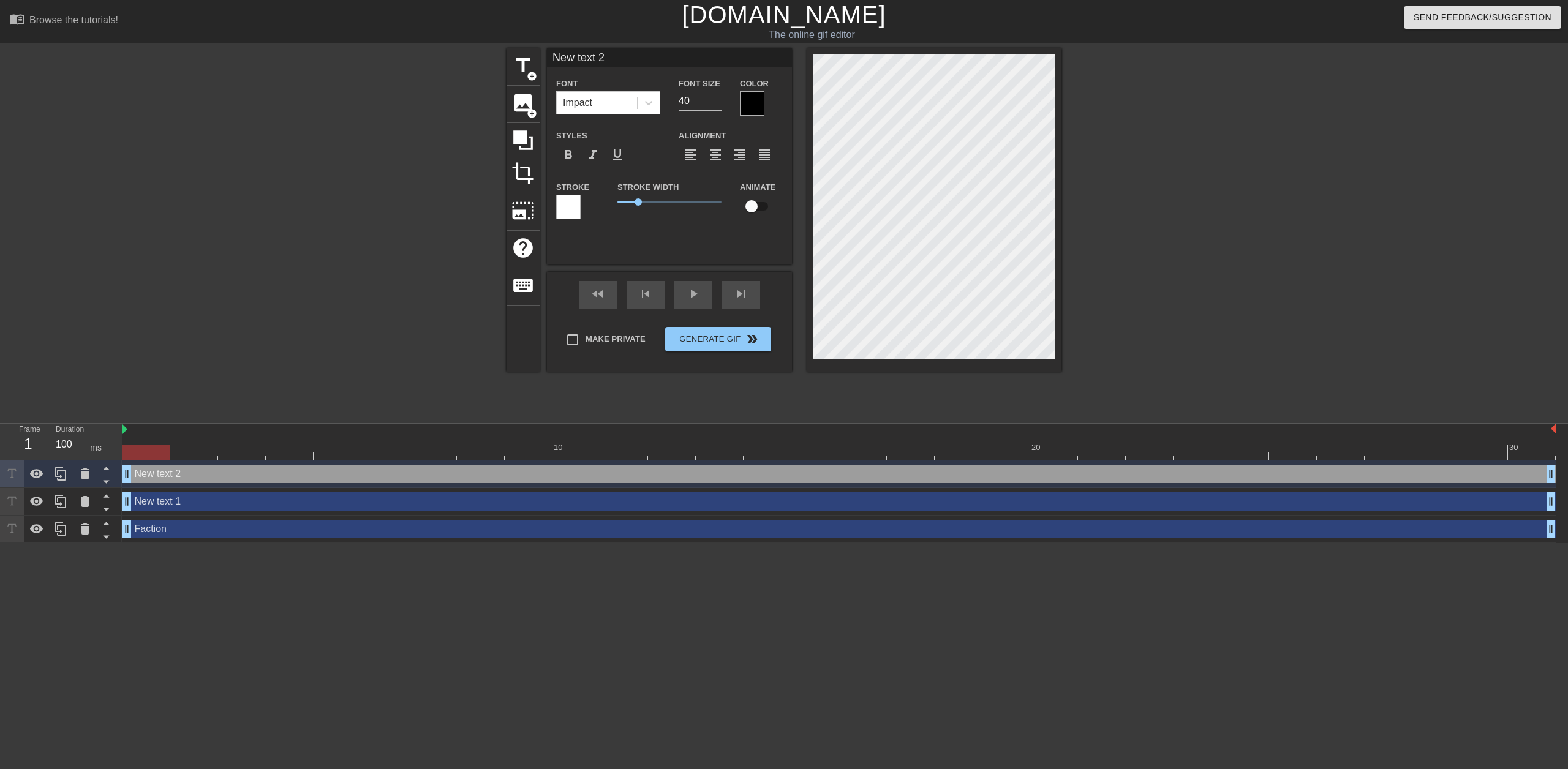
click at [754, 100] on div at bounding box center [752, 103] width 24 height 24
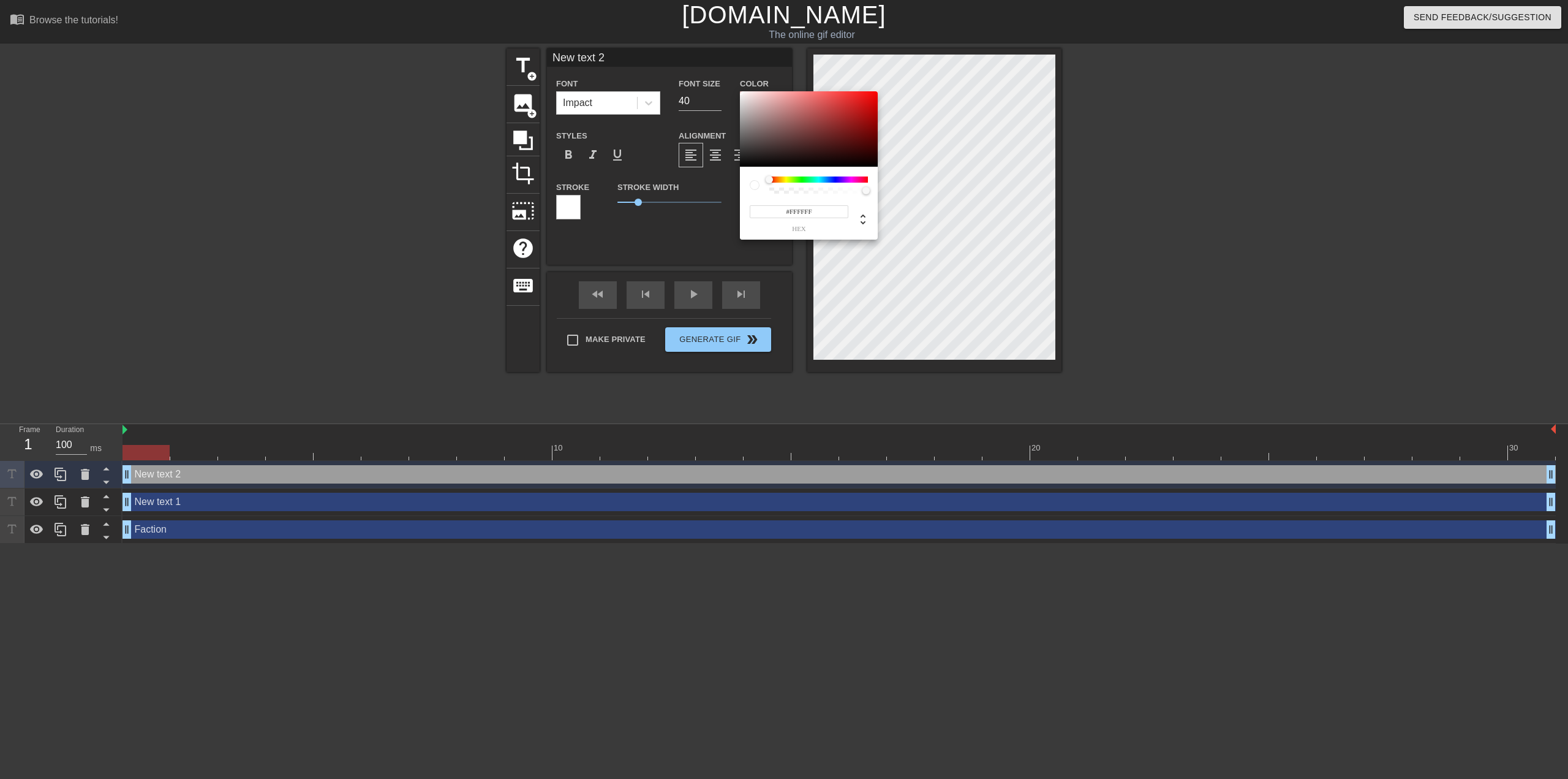
drag, startPoint x: 777, startPoint y: 125, endPoint x: 713, endPoint y: 58, distance: 92.7
click at [713, 58] on div "#FFFFFF hex" at bounding box center [784, 389] width 1568 height 779
type input "#FFB4B4"
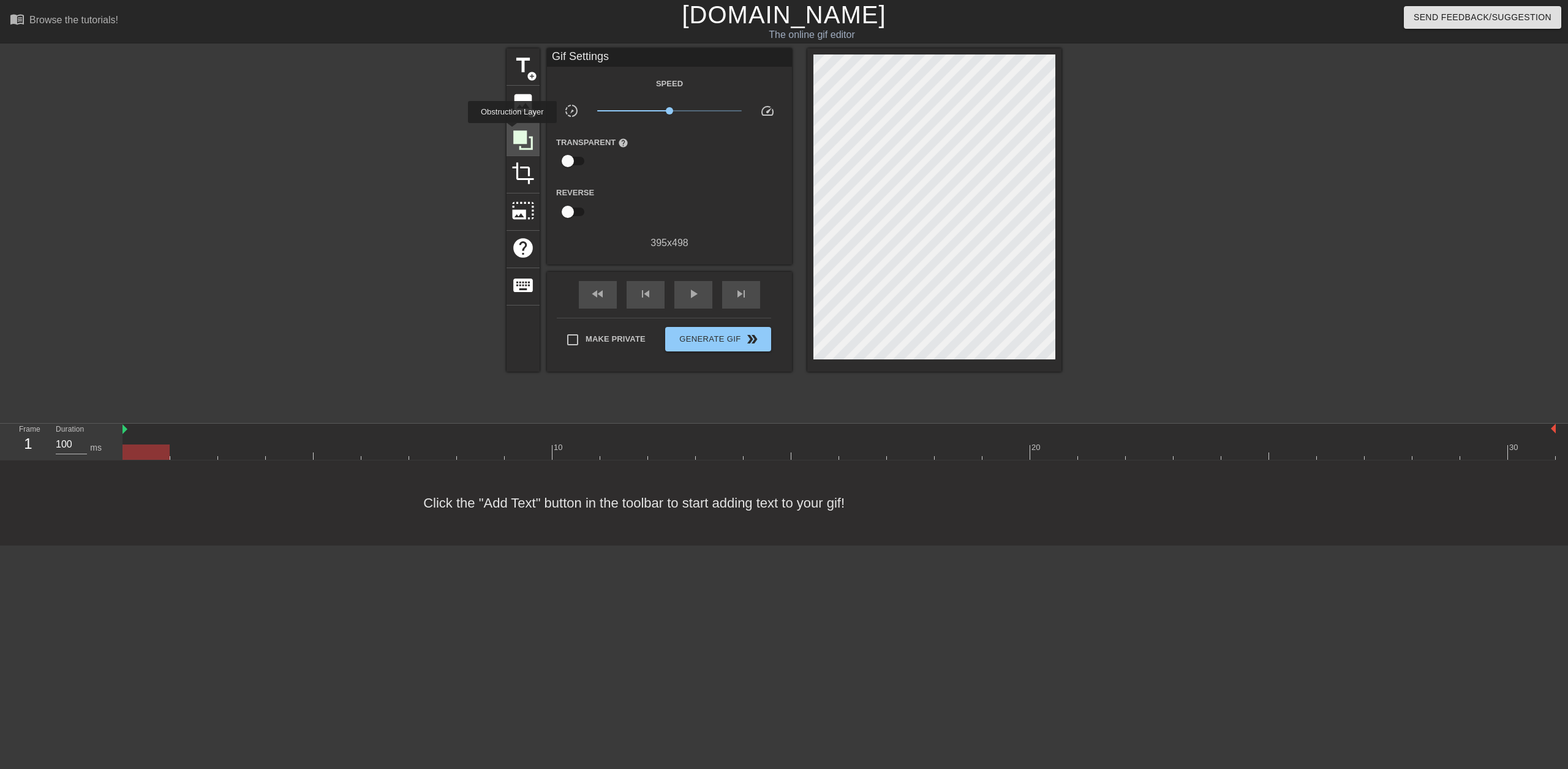
click at [512, 132] on icon at bounding box center [523, 140] width 23 height 23
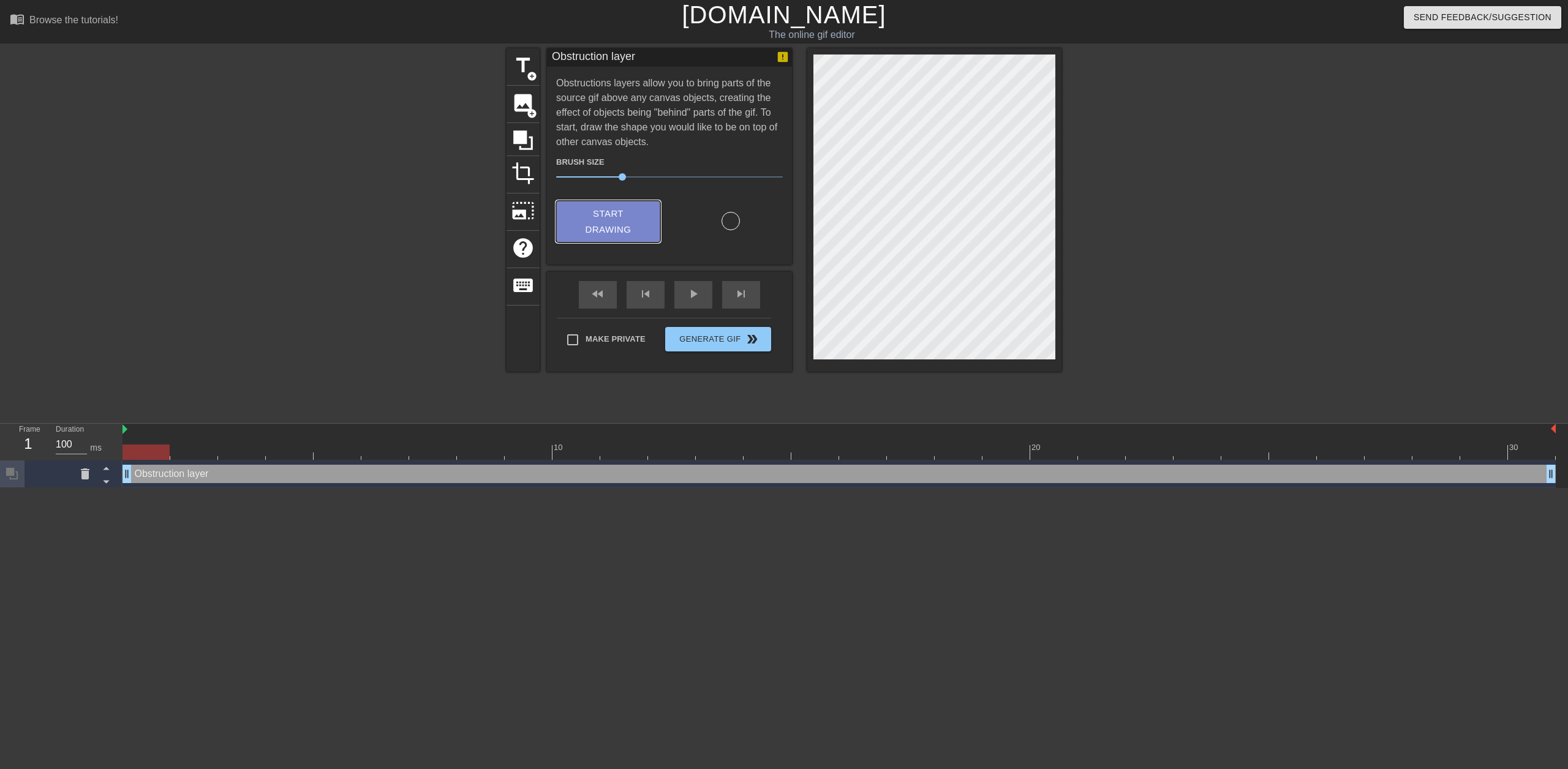
click at [639, 218] on span "Start Drawing" at bounding box center [608, 222] width 75 height 33
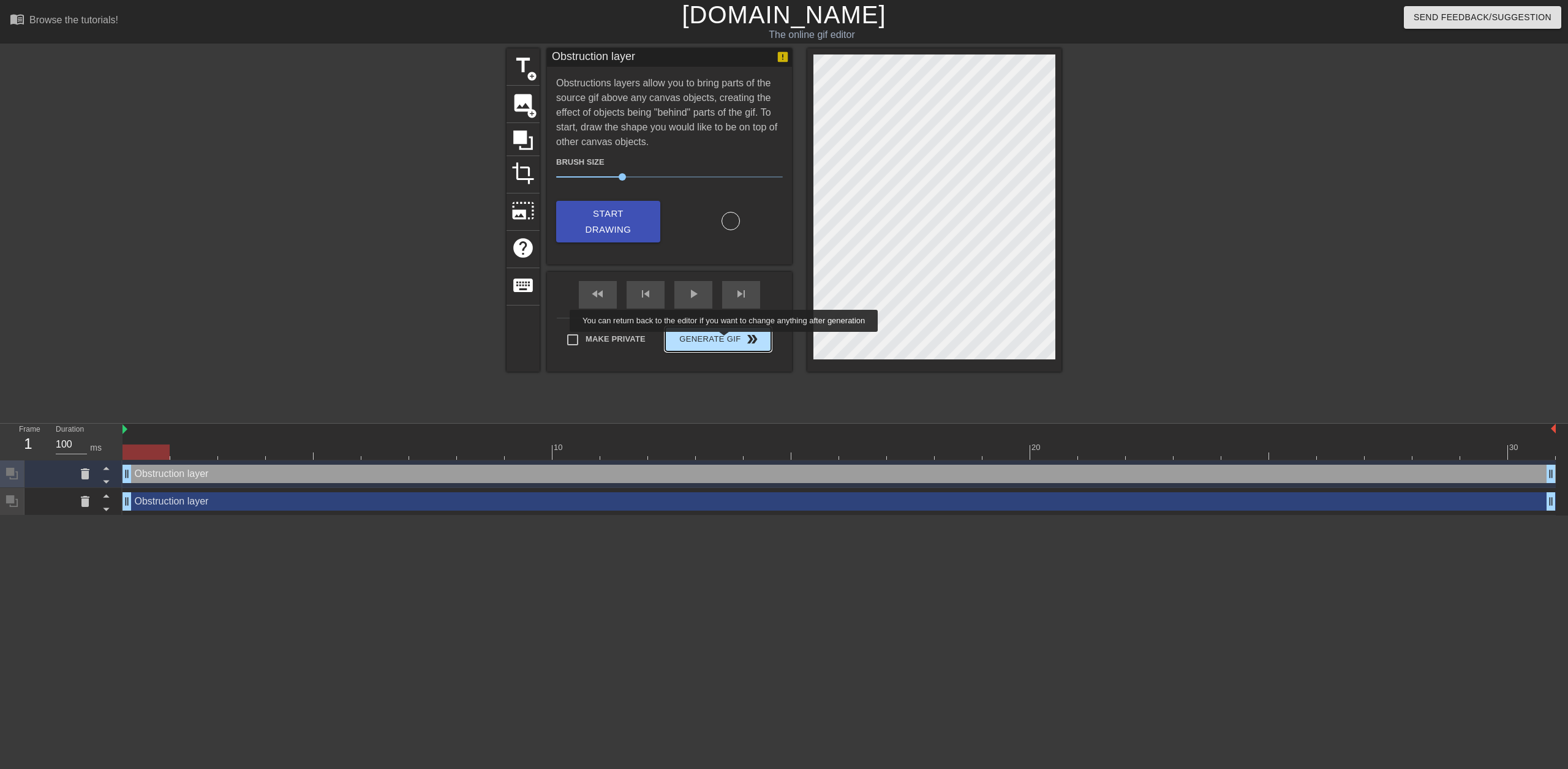
click at [725, 341] on span "Generate Gif double_arrow" at bounding box center [719, 339] width 96 height 14
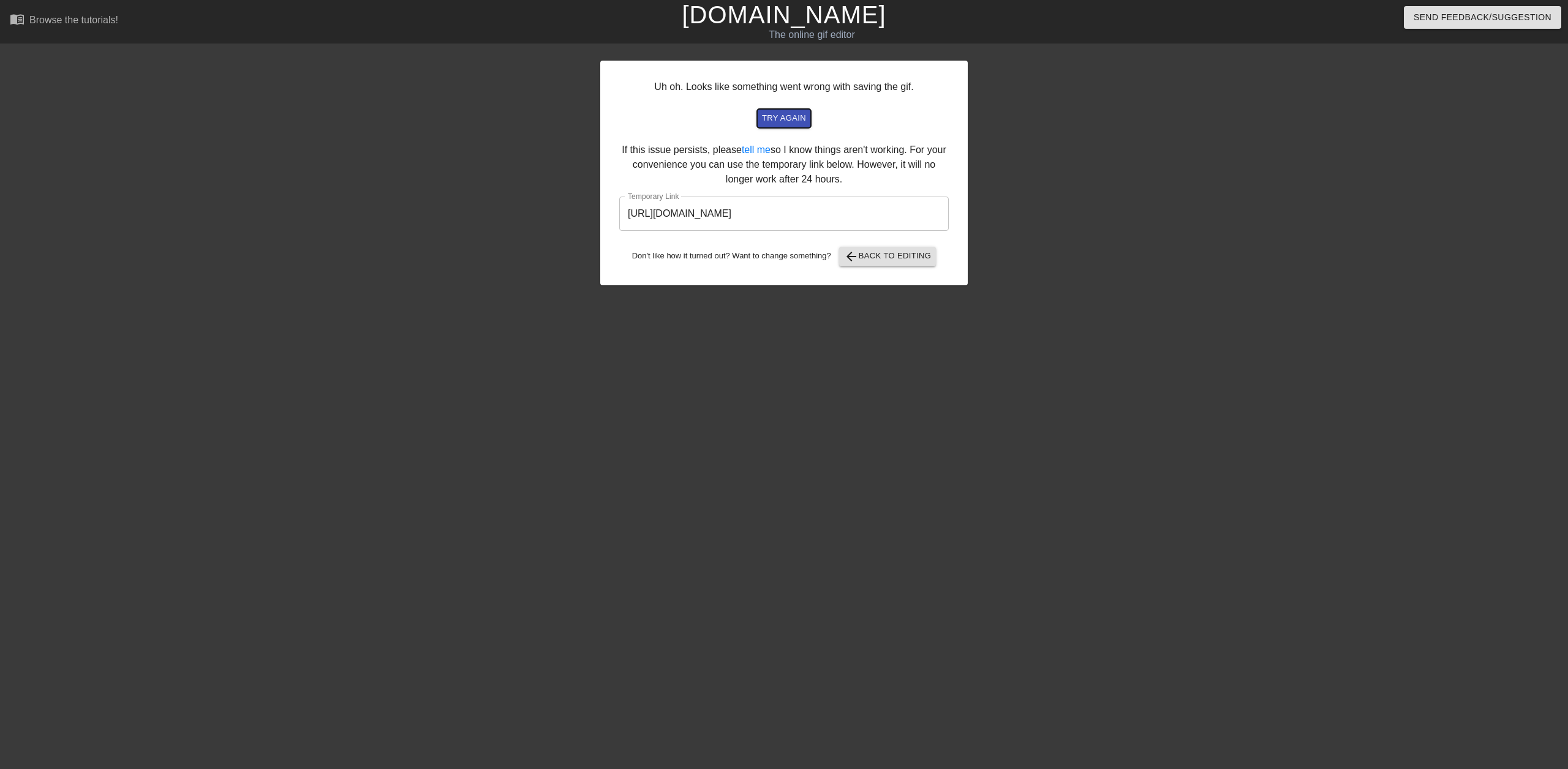
click at [776, 121] on span "try again" at bounding box center [784, 118] width 44 height 14
